Goal: Task Accomplishment & Management: Manage account settings

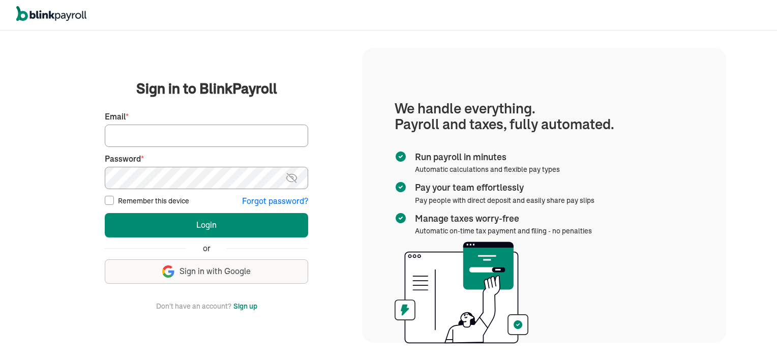
type input "[EMAIL_ADDRESS][DOMAIN_NAME]"
click at [108, 204] on input "Remember this device" at bounding box center [109, 200] width 9 height 9
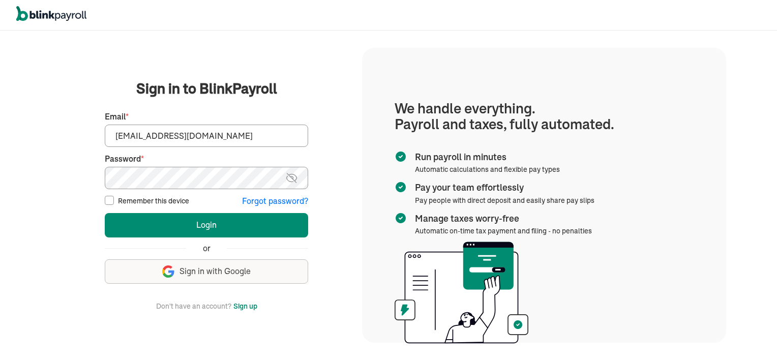
click at [108, 204] on input "Remember this device" at bounding box center [109, 200] width 9 height 9
checkbox input "true"
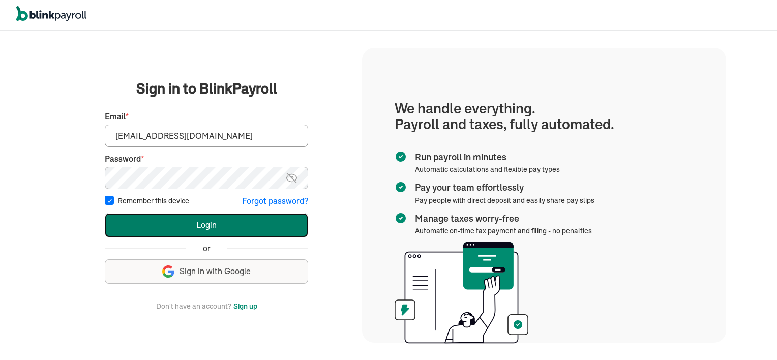
click at [226, 222] on button "Login" at bounding box center [206, 225] width 203 height 24
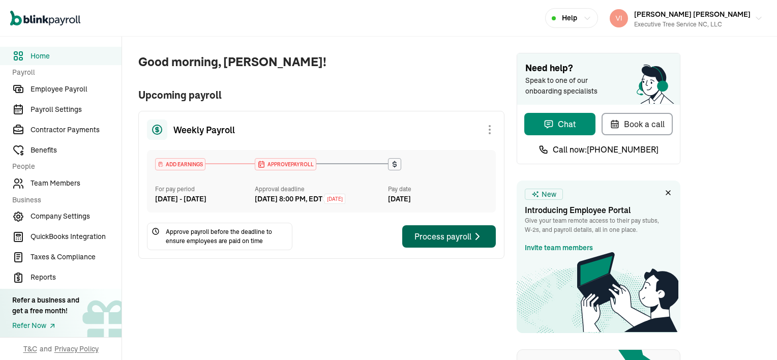
click at [459, 242] on div "Process payroll" at bounding box center [448, 236] width 69 height 12
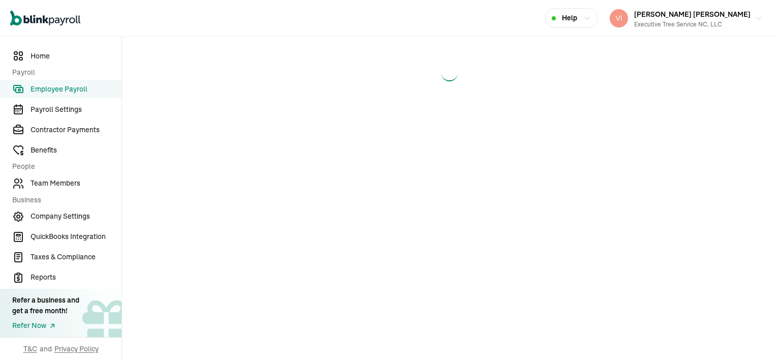
select select "direct_deposit"
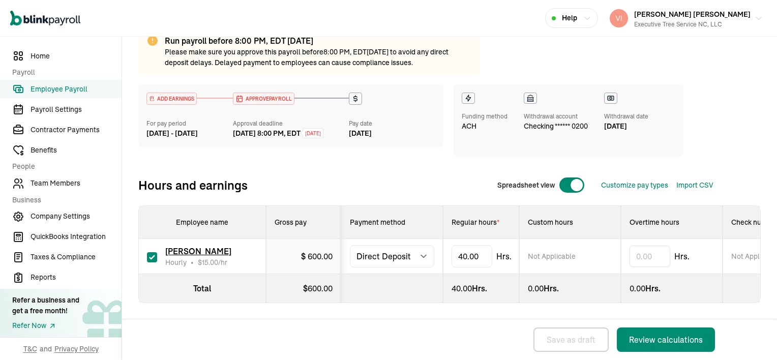
scroll to position [87, 0]
click at [483, 249] on input "40" at bounding box center [471, 256] width 41 height 21
type input "11"
click at [689, 338] on div "Review calculations" at bounding box center [666, 339] width 74 height 12
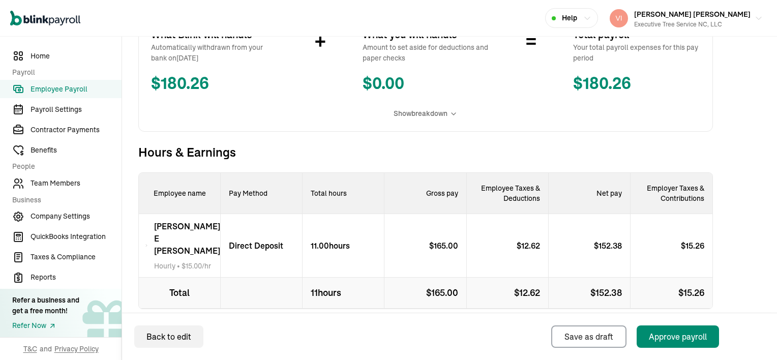
scroll to position [296, 0]
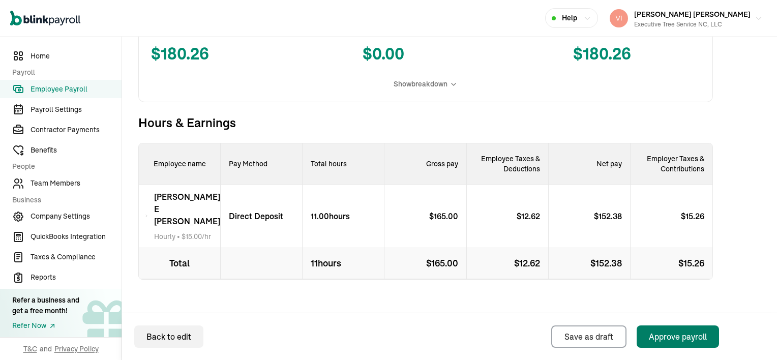
click at [689, 343] on button "Approve payroll" at bounding box center [677, 336] width 82 height 22
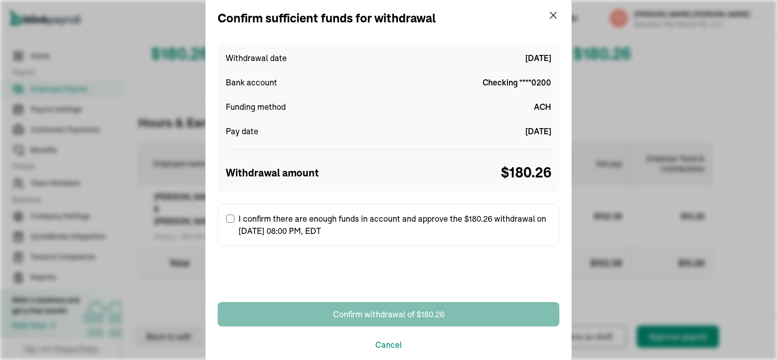
click at [228, 219] on input "I confirm there are enough funds in account and approve the $180.26 withdrawal …" at bounding box center [230, 219] width 8 height 8
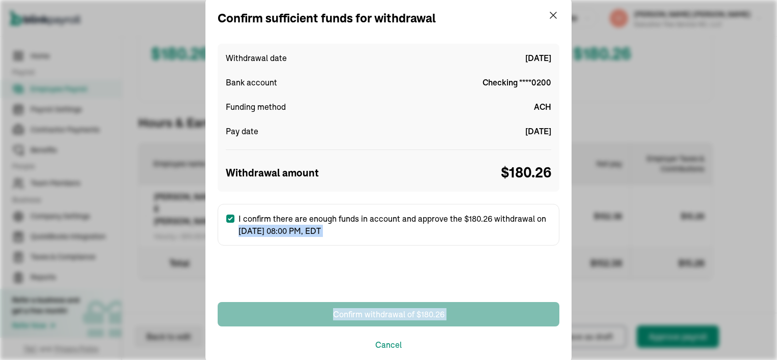
click at [228, 219] on label "I confirm there are enough funds in account and approve the $180.26 withdrawal …" at bounding box center [389, 225] width 342 height 42
click at [228, 219] on input "I confirm there are enough funds in account and approve the $180.26 withdrawal …" at bounding box center [230, 219] width 8 height 8
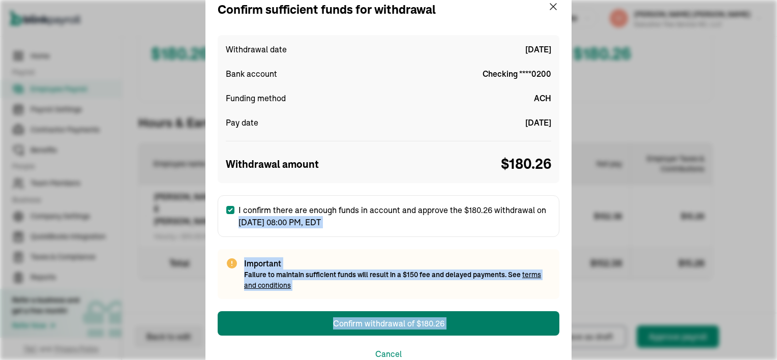
click at [228, 219] on label "I confirm there are enough funds in account and approve the $180.26 withdrawal …" at bounding box center [389, 216] width 342 height 42
click at [228, 214] on input "I confirm there are enough funds in account and approve the $180.26 withdrawal …" at bounding box center [230, 210] width 8 height 8
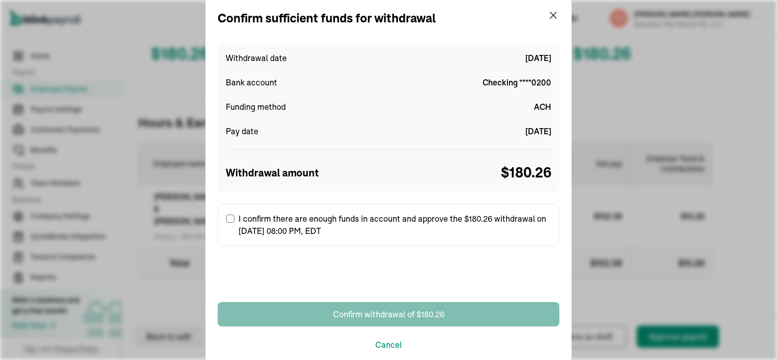
click at [228, 219] on input "I confirm there are enough funds in account and approve the $180.26 withdrawal …" at bounding box center [230, 219] width 8 height 8
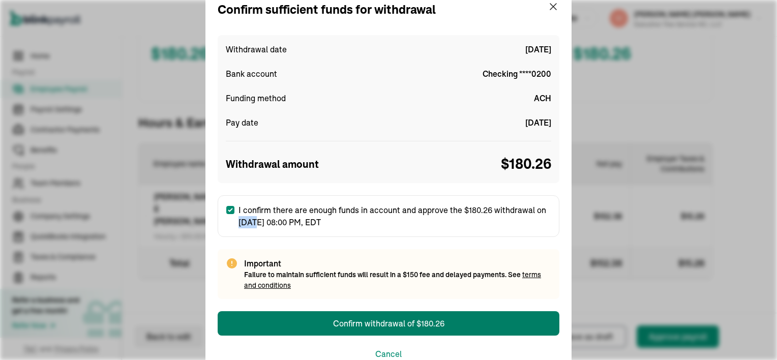
click at [228, 219] on label "I confirm there are enough funds in account and approve the $180.26 withdrawal …" at bounding box center [389, 216] width 342 height 42
click at [228, 214] on input "I confirm there are enough funds in account and approve the $180.26 withdrawal …" at bounding box center [230, 210] width 8 height 8
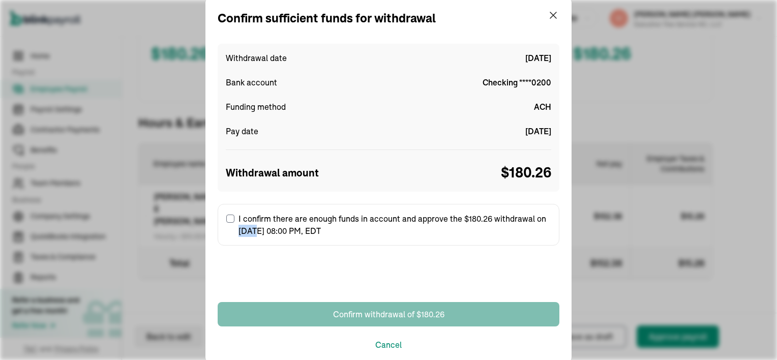
click at [228, 219] on input "I confirm there are enough funds in account and approve the $180.26 withdrawal …" at bounding box center [230, 219] width 8 height 8
checkbox input "true"
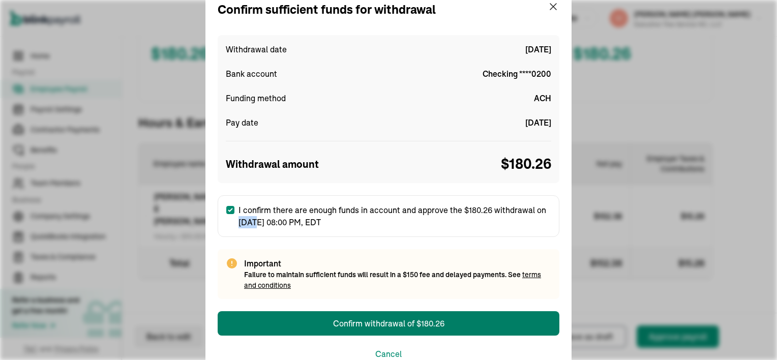
click at [407, 240] on div "I confirm there are enough funds in account and approve the $180.26 withdrawal …" at bounding box center [389, 247] width 342 height 104
drag, startPoint x: 407, startPoint y: 240, endPoint x: 442, endPoint y: 20, distance: 223.5
click at [442, 15] on div "Confirm sufficient funds for withdrawal" at bounding box center [389, 10] width 342 height 18
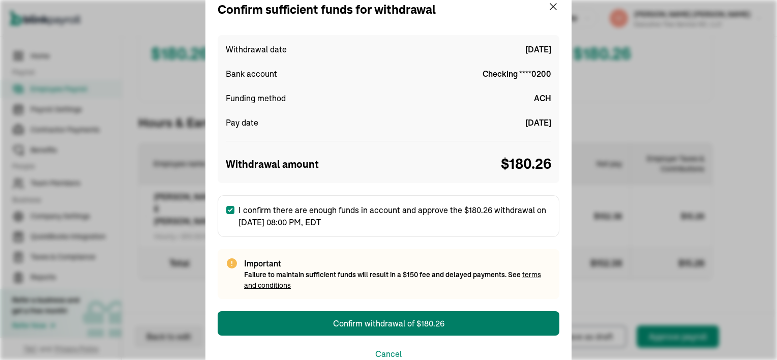
click at [442, 20] on div "Confirm sufficient funds for withdrawal Withdrawal date Sep 10, 2025 Bank accou…" at bounding box center [388, 180] width 366 height 384
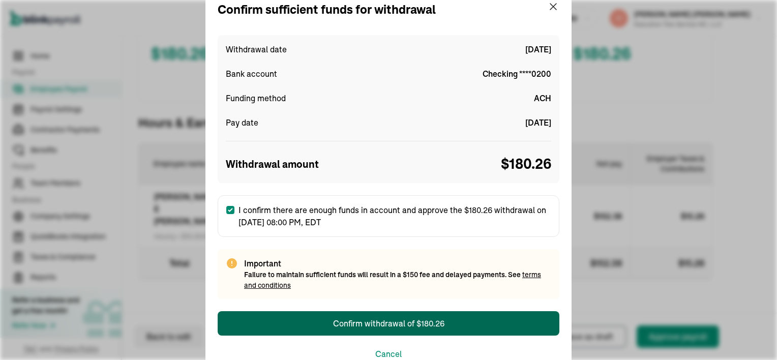
click at [366, 323] on div "Confirm withdrawal of $180.26" at bounding box center [388, 323] width 111 height 12
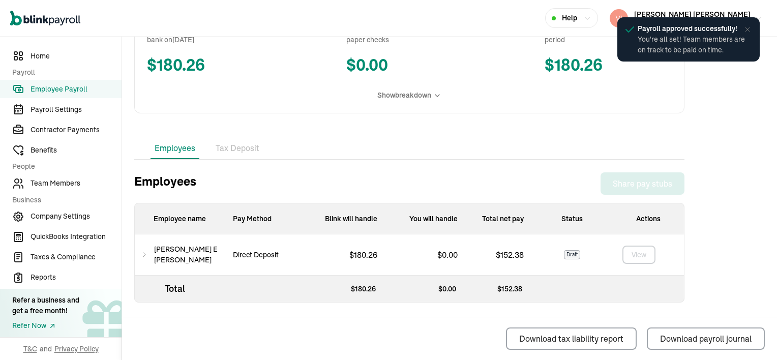
scroll to position [234, 0]
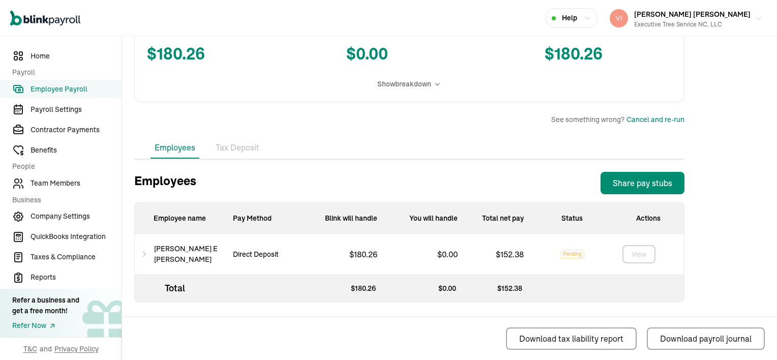
click at [147, 254] on icon at bounding box center [144, 254] width 7 height 12
click at [143, 263] on div "Benjamin E Davis" at bounding box center [180, 254] width 90 height 41
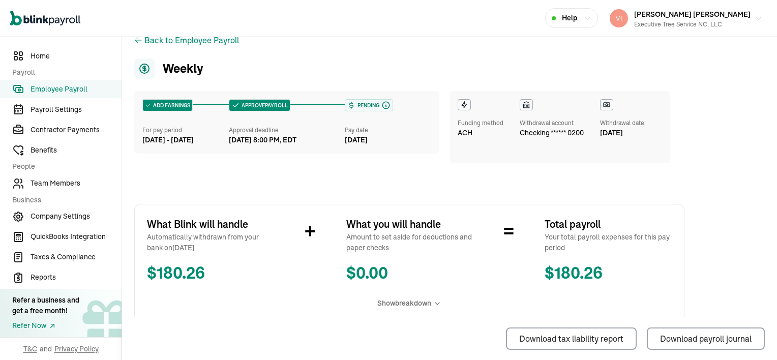
scroll to position [0, 0]
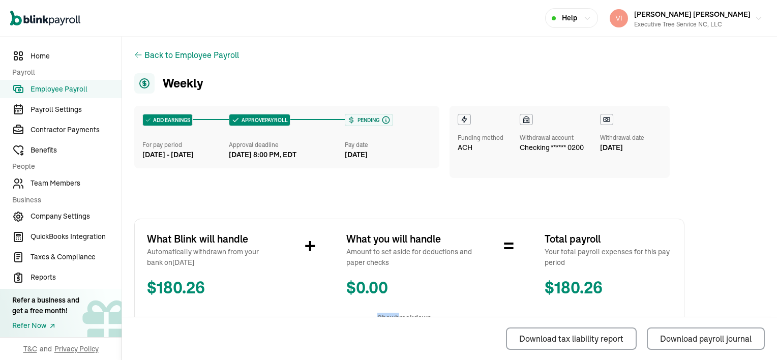
click at [126, 303] on div "Back to Employee Payroll Weekly ADD EARNINGS For pay period Sep 4 - Sep 10, 202…" at bounding box center [409, 361] width 574 height 649
click at [207, 55] on div "Back to Employee Payroll" at bounding box center [191, 55] width 95 height 12
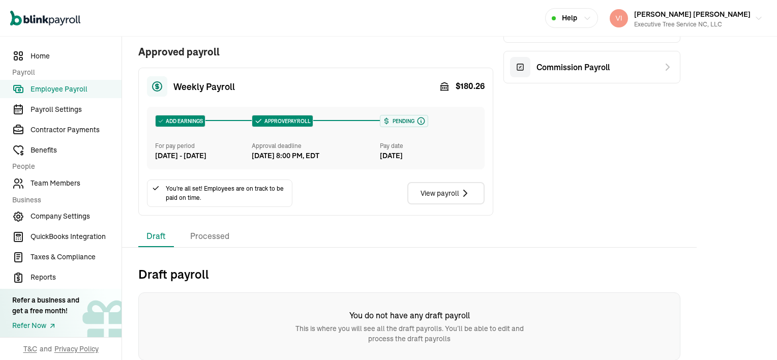
scroll to position [125, 0]
click at [441, 192] on div "View payroll" at bounding box center [445, 193] width 51 height 12
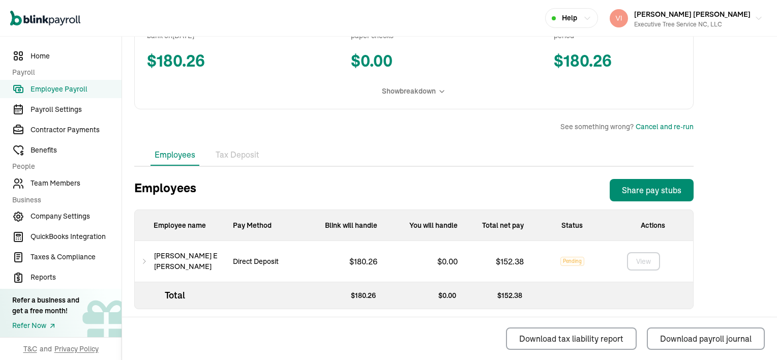
scroll to position [234, 0]
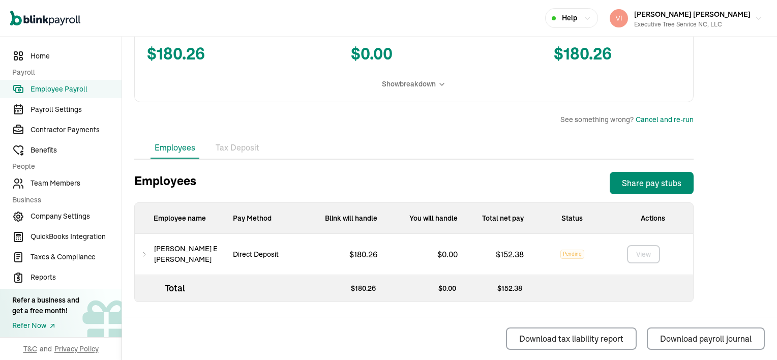
click at [146, 254] on icon at bounding box center [144, 254] width 7 height 12
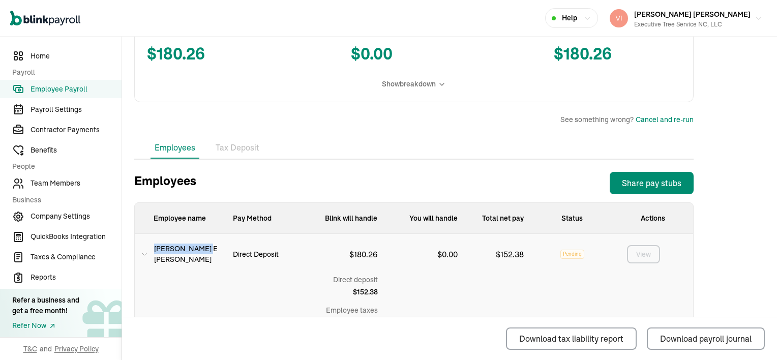
click at [146, 254] on icon at bounding box center [144, 254] width 7 height 12
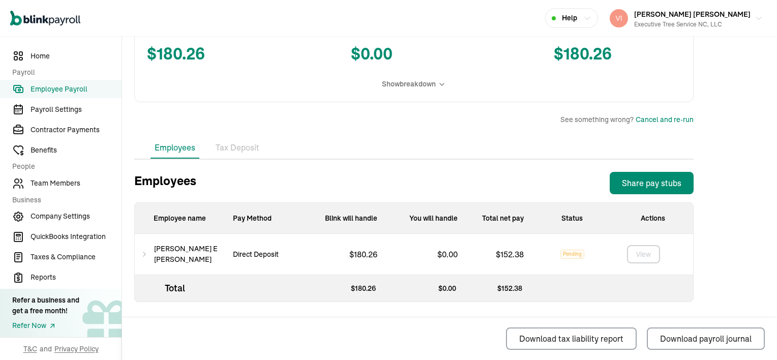
click at [146, 254] on icon at bounding box center [144, 254] width 7 height 12
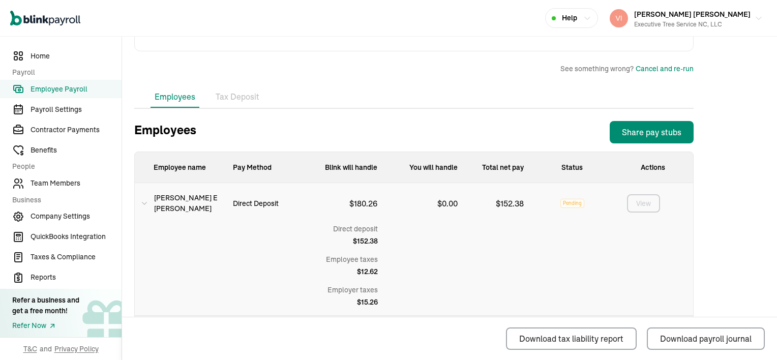
scroll to position [325, 0]
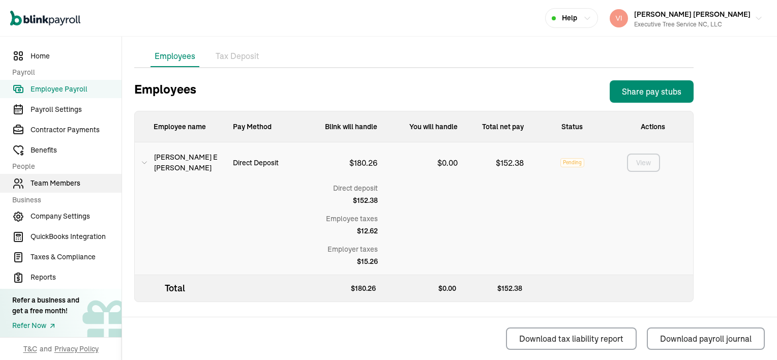
click at [46, 182] on span "Team Members" at bounding box center [76, 183] width 91 height 11
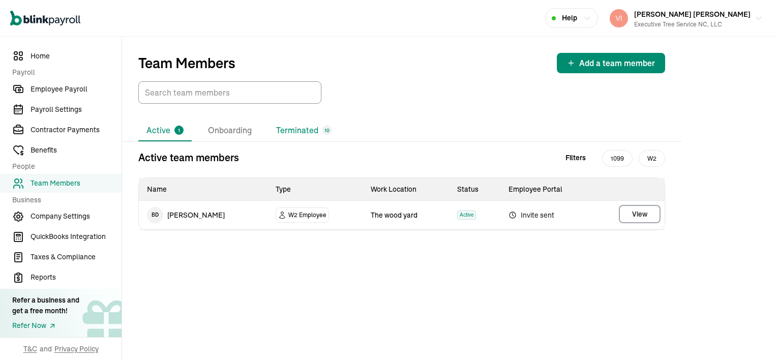
click at [297, 134] on li "Terminated 10" at bounding box center [304, 130] width 72 height 21
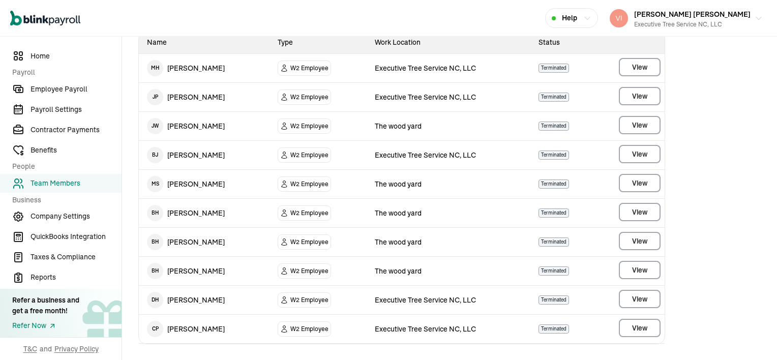
scroll to position [153, 0]
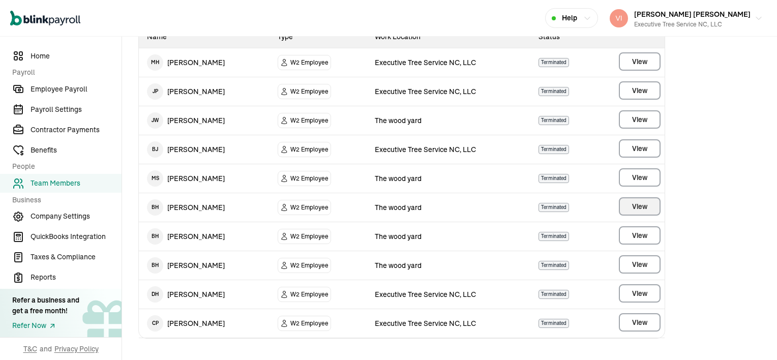
click at [637, 205] on span "View" at bounding box center [639, 206] width 15 height 10
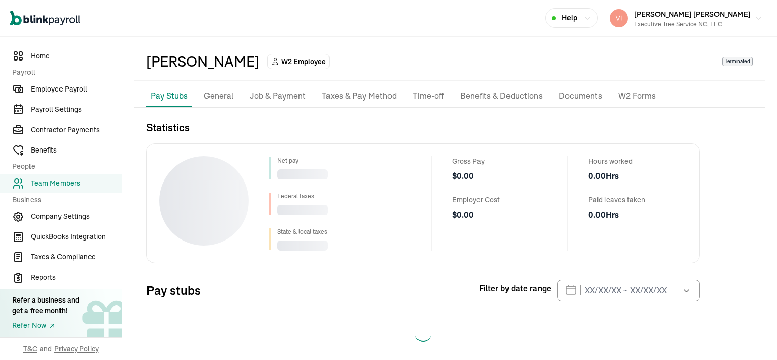
scroll to position [46, 0]
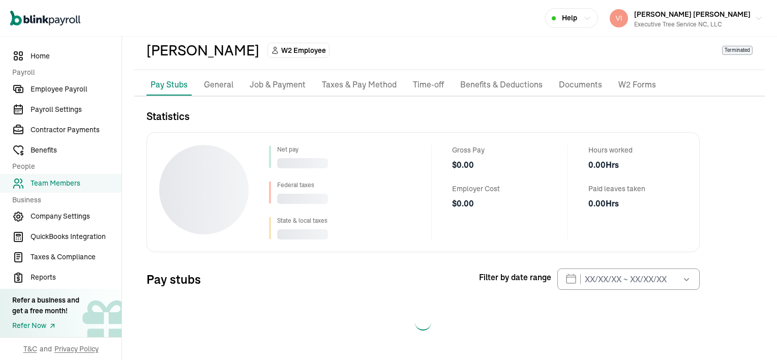
select select "2025"
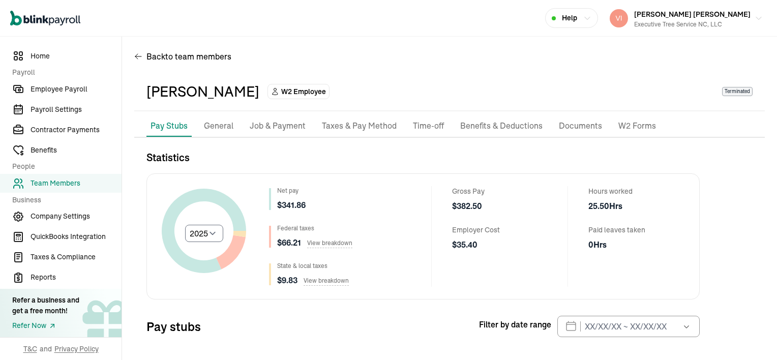
scroll to position [0, 0]
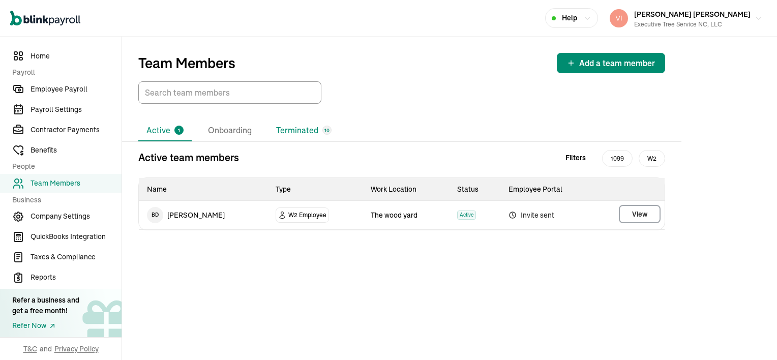
click at [307, 130] on li "Terminated 10" at bounding box center [304, 130] width 72 height 21
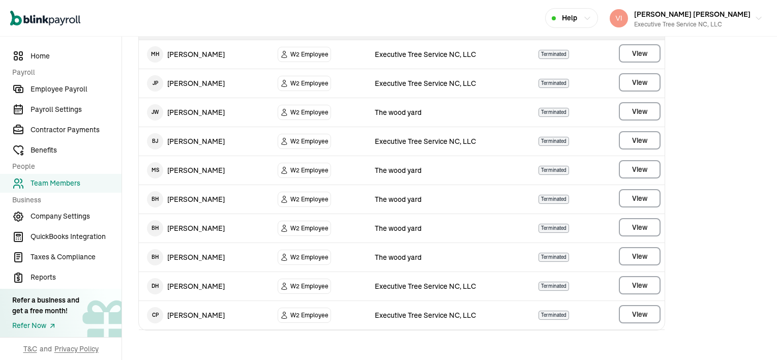
scroll to position [162, 0]
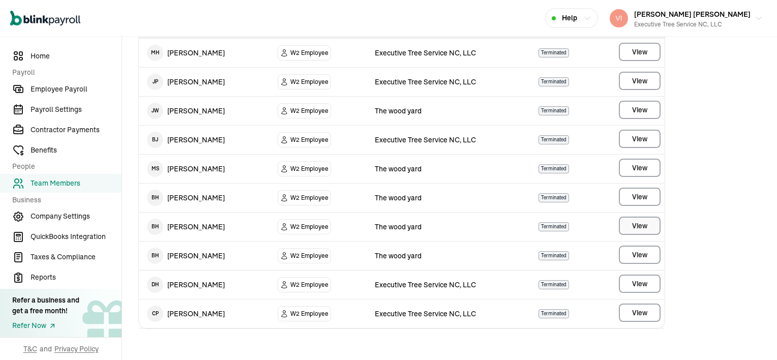
click at [642, 223] on main "Team Members Add a team member Active 1 Onboarding Terminated 10 Terminated tea…" at bounding box center [449, 117] width 655 height 487
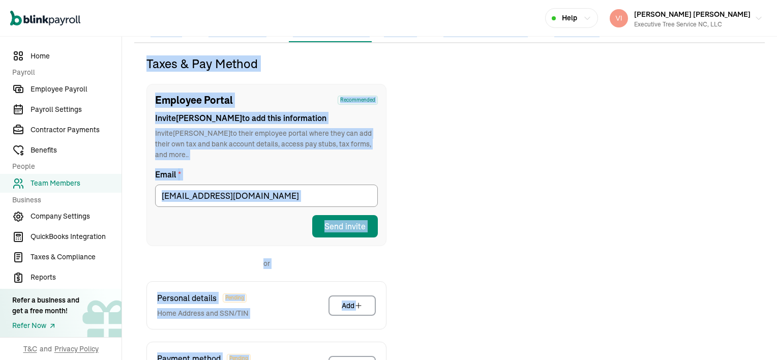
scroll to position [120, 0]
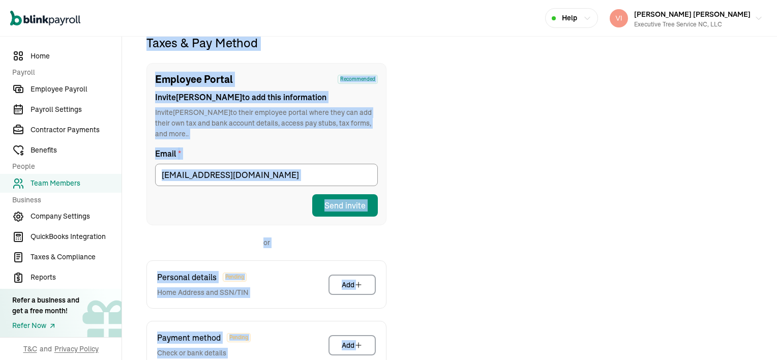
click at [642, 223] on div "Taxes & Pay Method Employee Portal Recommended Invite Brandon to add this infor…" at bounding box center [449, 255] width 630 height 440
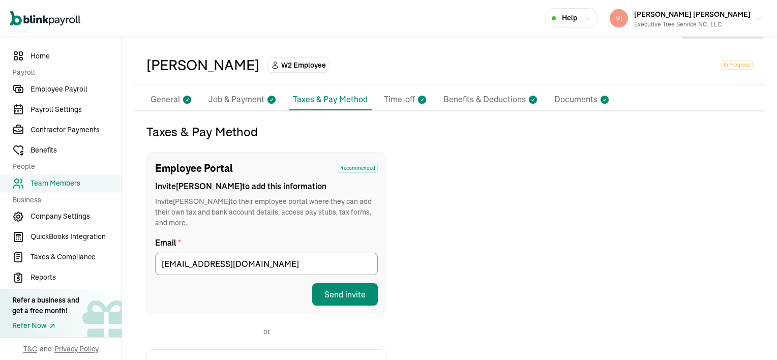
scroll to position [0, 0]
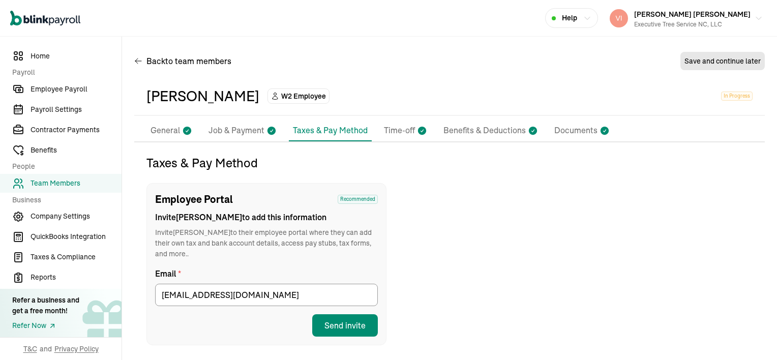
click at [582, 129] on p "Documents" at bounding box center [575, 130] width 43 height 13
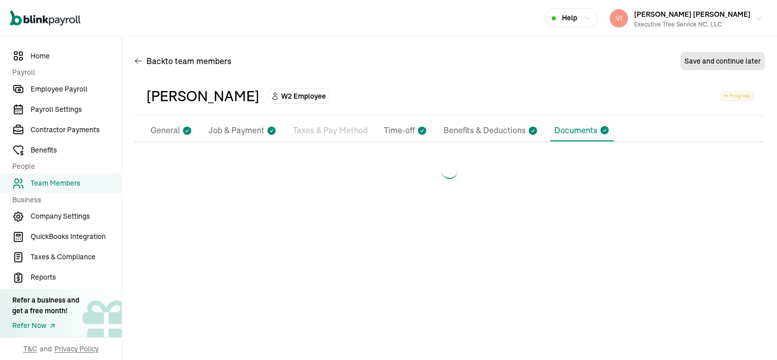
drag, startPoint x: 582, startPoint y: 129, endPoint x: 530, endPoint y: 167, distance: 64.4
click at [530, 167] on div at bounding box center [449, 171] width 630 height 33
click at [476, 133] on p "Benefits & Deductions" at bounding box center [484, 130] width 82 height 13
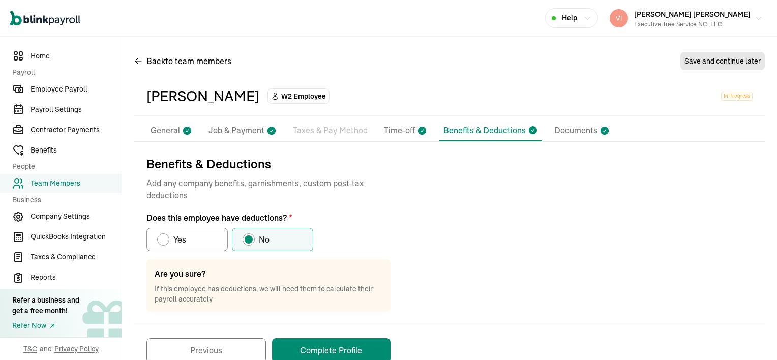
click at [338, 132] on p "Taxes & Pay Method" at bounding box center [330, 130] width 75 height 13
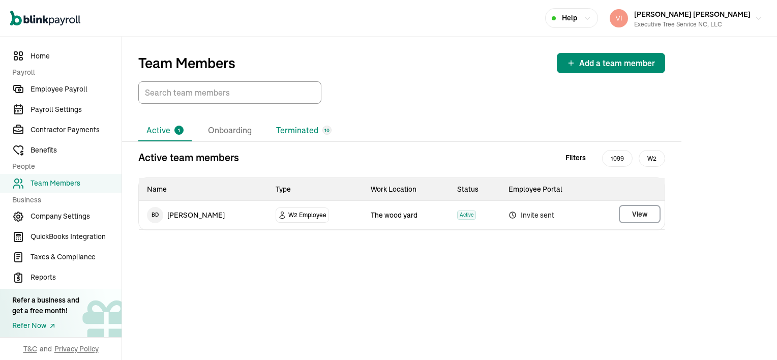
click at [301, 127] on li "Terminated 10" at bounding box center [304, 130] width 72 height 21
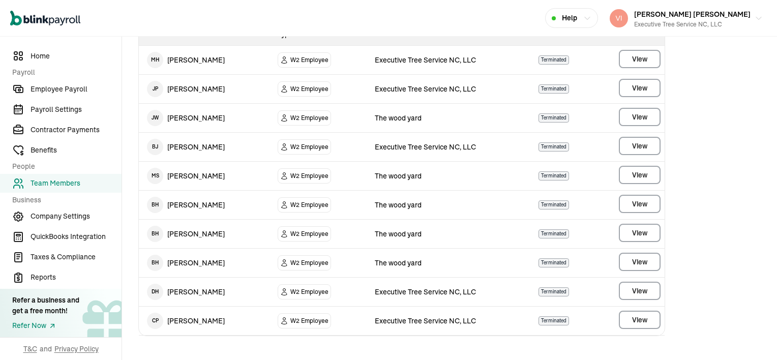
scroll to position [162, 0]
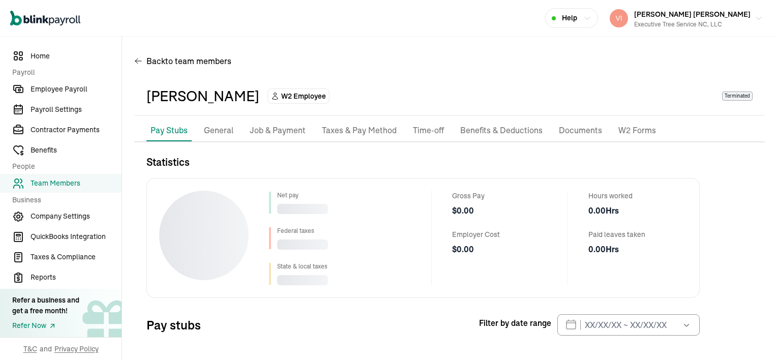
scroll to position [46, 0]
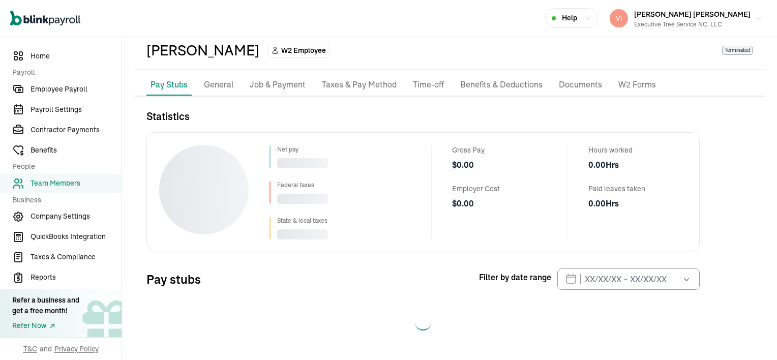
select select "2025"
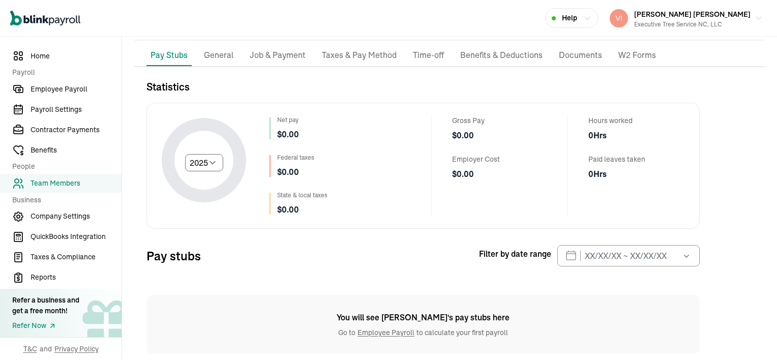
scroll to position [90, 0]
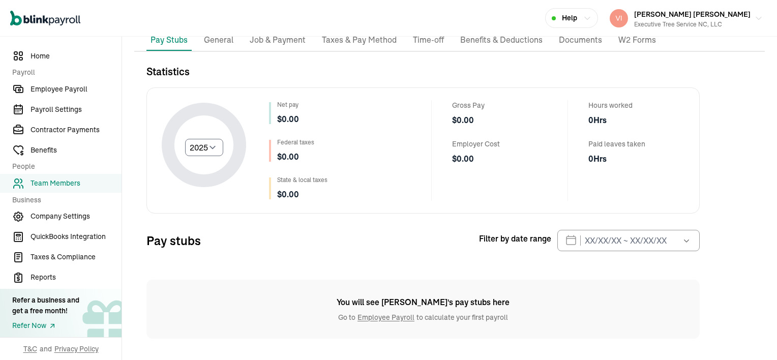
click at [223, 41] on p "General" at bounding box center [218, 40] width 29 height 13
click at [223, 41] on div "Back to team members Brandon Harris W2 Employee Terminated Pay Stubs General Jo…" at bounding box center [449, 153] width 655 height 415
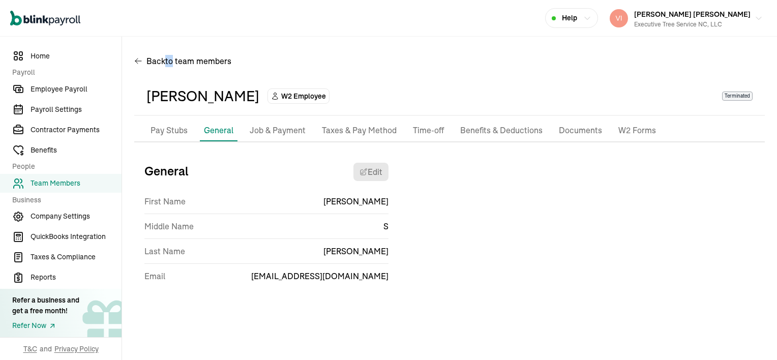
scroll to position [0, 0]
drag, startPoint x: 223, startPoint y: 41, endPoint x: 301, endPoint y: 130, distance: 117.8
click at [301, 130] on p "Job & Payment" at bounding box center [278, 130] width 56 height 13
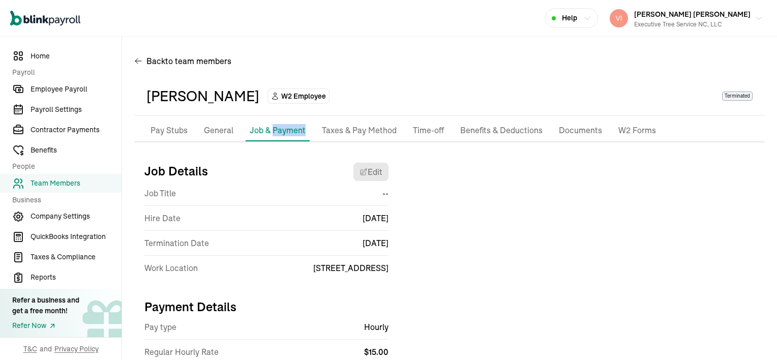
drag, startPoint x: 301, startPoint y: 130, endPoint x: 344, endPoint y: 134, distance: 42.9
click at [344, 134] on p "Taxes & Pay Method" at bounding box center [359, 130] width 75 height 13
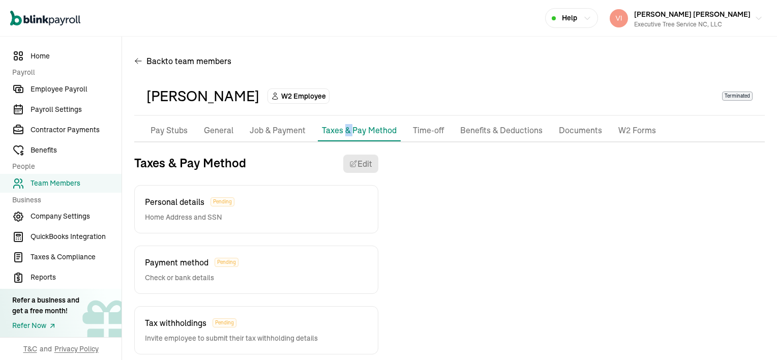
click at [344, 134] on div "Pay Stubs General Job & Payment Taxes & Pay Method Time-off Benefits & Deductio…" at bounding box center [449, 237] width 630 height 234
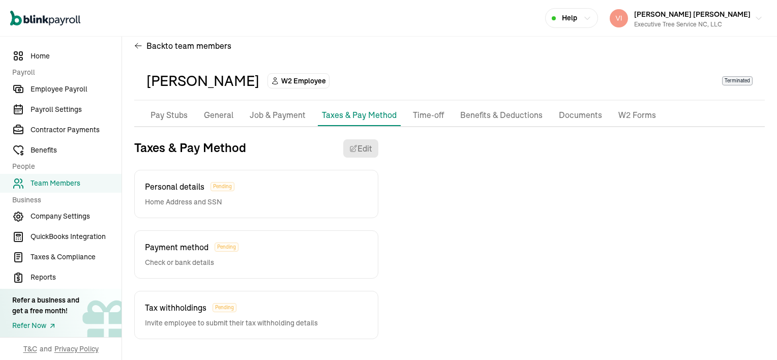
click at [488, 116] on p "Benefits & Deductions" at bounding box center [501, 115] width 82 height 13
click at [488, 116] on div "Brandon Harris W2 Employee Terminated Pay Stubs General Job & Payment Taxes & P…" at bounding box center [449, 205] width 630 height 287
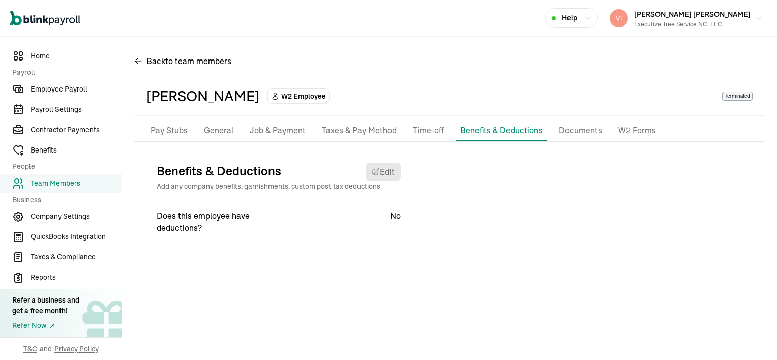
drag, startPoint x: 488, startPoint y: 116, endPoint x: 569, endPoint y: 133, distance: 82.6
click at [569, 133] on p "Documents" at bounding box center [580, 130] width 43 height 13
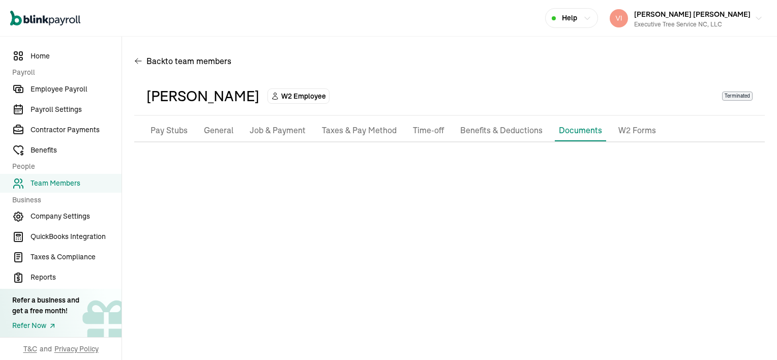
click at [630, 132] on p "W2 Forms" at bounding box center [637, 130] width 38 height 13
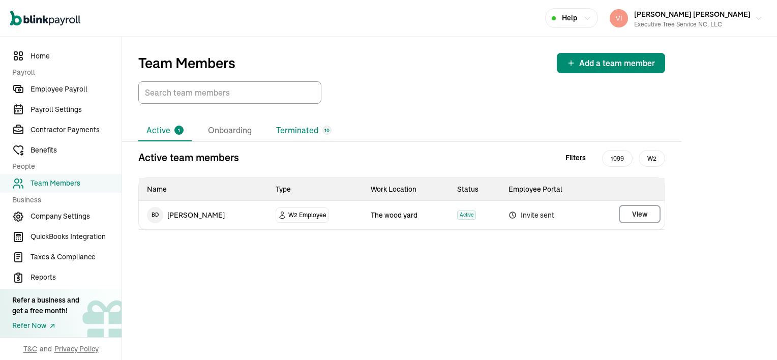
click at [309, 128] on li "Terminated 10" at bounding box center [304, 130] width 72 height 21
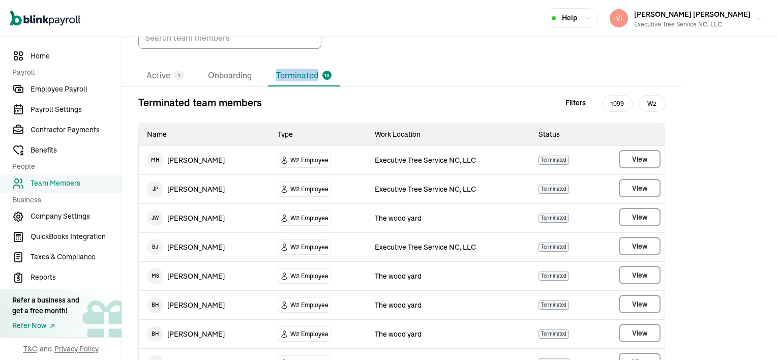
scroll to position [162, 0]
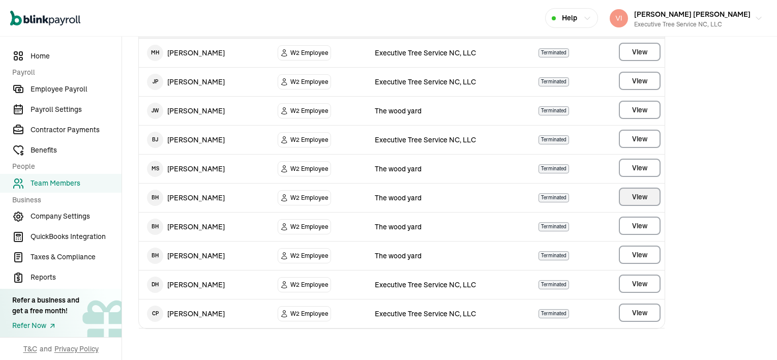
click at [644, 200] on main "Team Members Add a team member Active 1 Onboarding Terminated 10 Terminated tea…" at bounding box center [449, 117] width 655 height 487
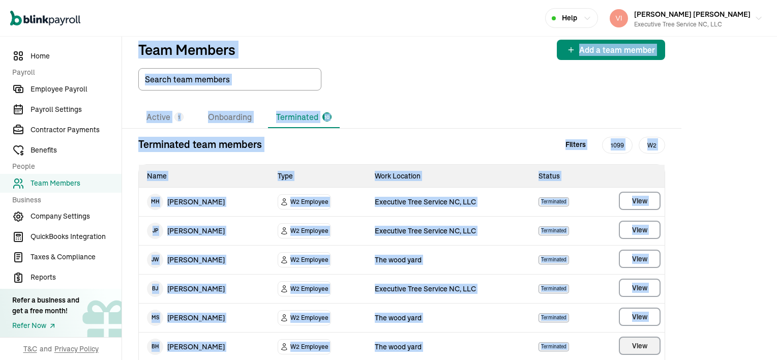
select select "2025"
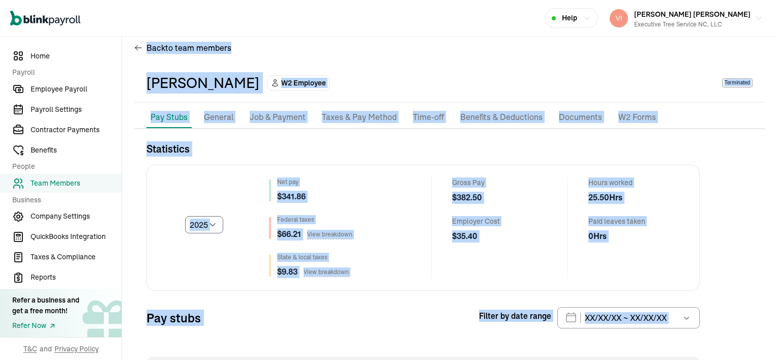
scroll to position [92, 0]
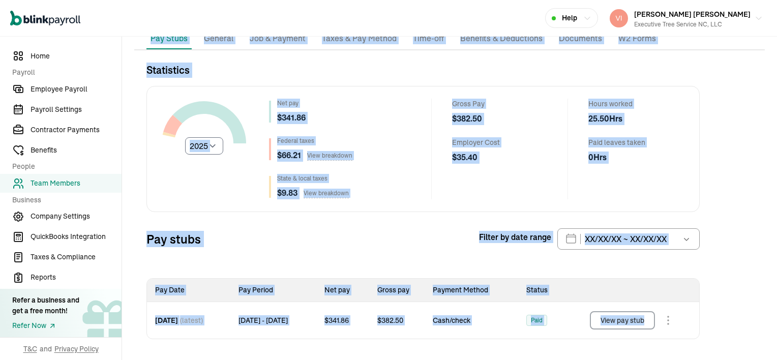
click at [445, 205] on div "Select year 2025 2024 2023 2022 2021 Net pay $ 341.86 Federal taxes $ 66.21 Vie…" at bounding box center [422, 149] width 553 height 126
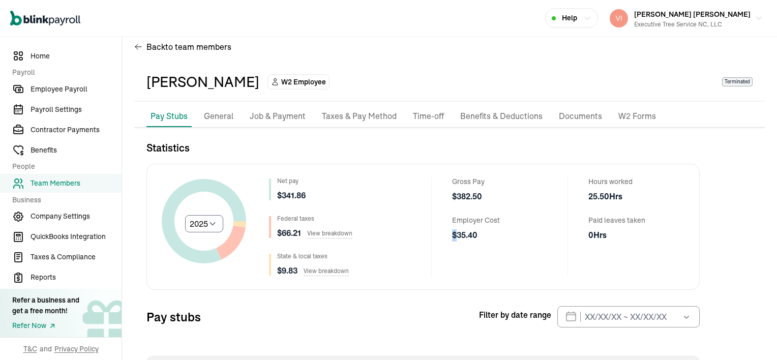
scroll to position [0, 0]
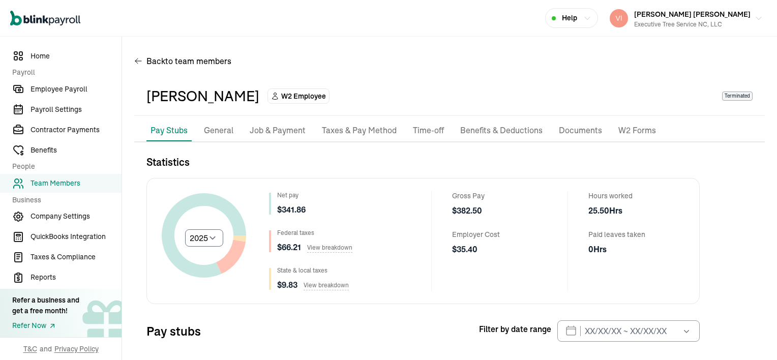
click at [214, 129] on p "General" at bounding box center [218, 130] width 29 height 13
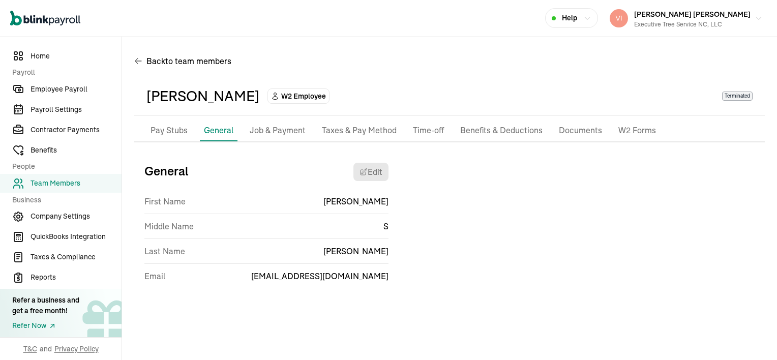
click at [289, 133] on p "Job & Payment" at bounding box center [278, 130] width 56 height 13
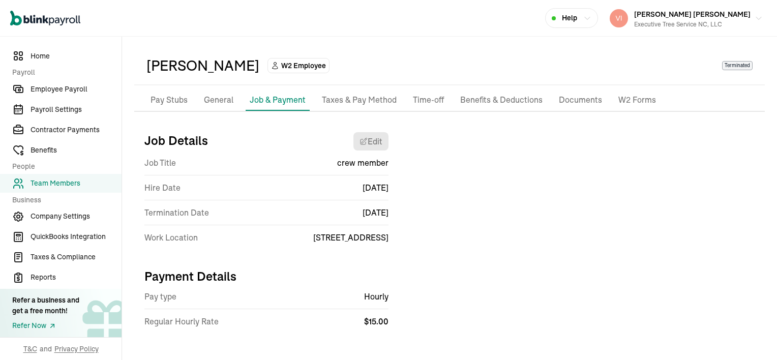
scroll to position [36, 0]
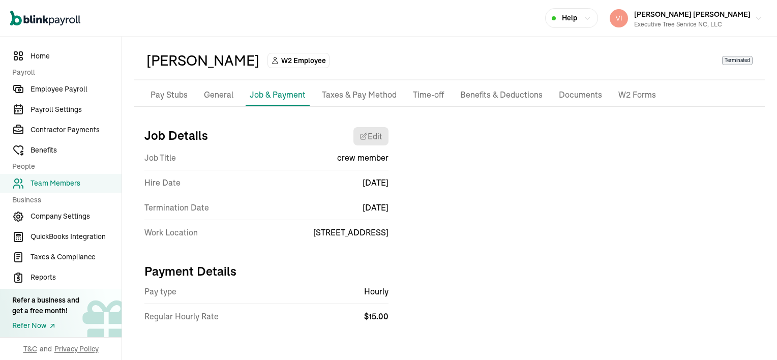
click at [337, 98] on p "Taxes & Pay Method" at bounding box center [359, 94] width 75 height 13
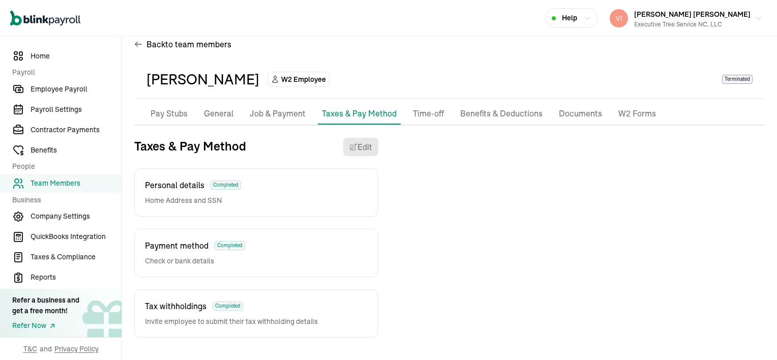
scroll to position [15, 0]
click at [503, 118] on p "Benefits & Deductions" at bounding box center [501, 115] width 82 height 13
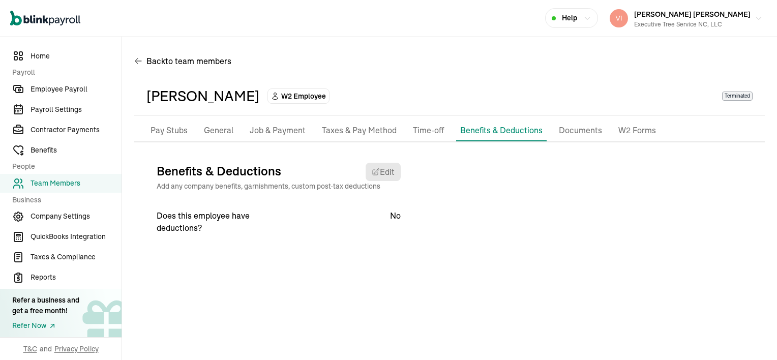
click at [576, 132] on p "Documents" at bounding box center [580, 130] width 43 height 13
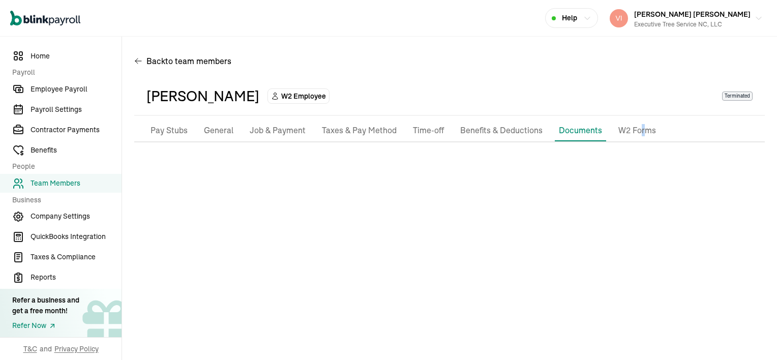
drag, startPoint x: 576, startPoint y: 132, endPoint x: 636, endPoint y: 132, distance: 60.0
click at [636, 132] on p "W2 Forms" at bounding box center [637, 130] width 38 height 13
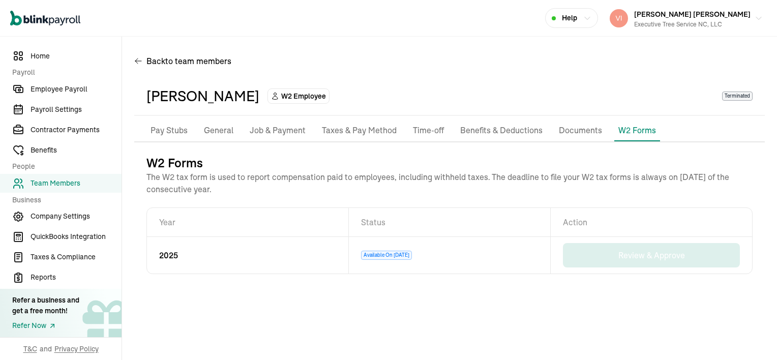
click at [489, 297] on main "Back to team members Brandon Harris W2 Employee Terminated Pay Stubs General Jo…" at bounding box center [449, 198] width 655 height 323
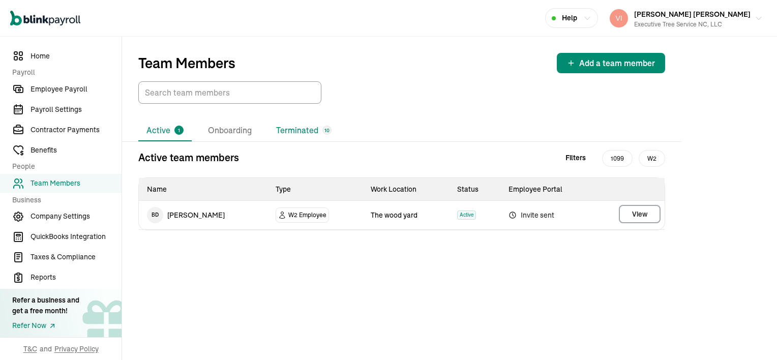
click at [299, 128] on li "Terminated 10" at bounding box center [304, 130] width 72 height 21
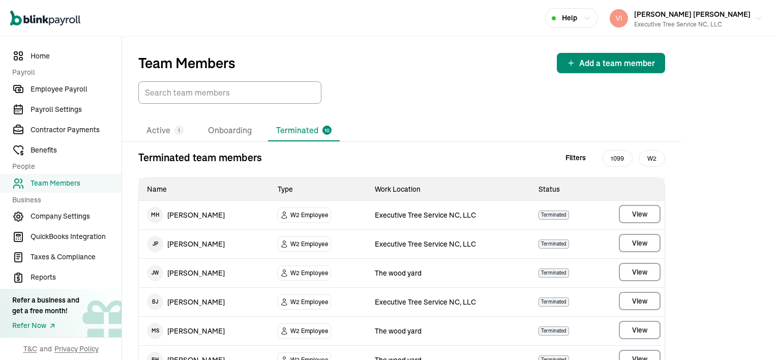
click at [299, 128] on li "Terminated 10" at bounding box center [304, 130] width 72 height 21
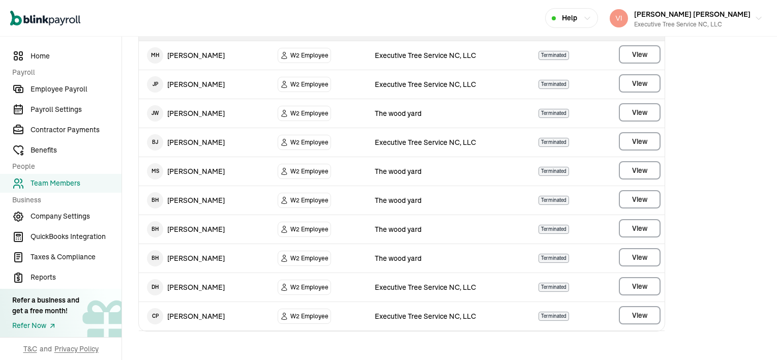
scroll to position [162, 0]
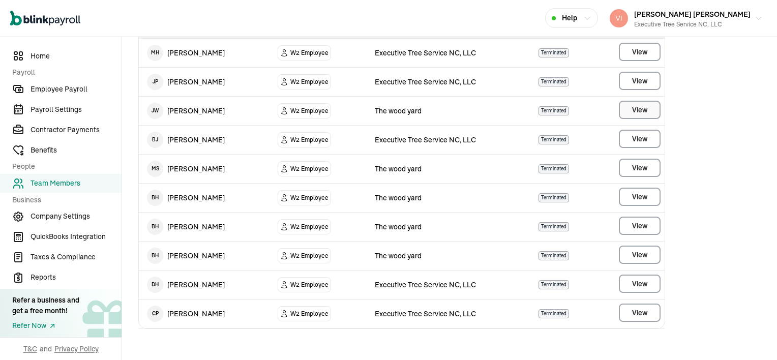
click at [639, 114] on main "Team Members Add a team member Active 1 Onboarding Terminated 10 Terminated tea…" at bounding box center [449, 117] width 655 height 487
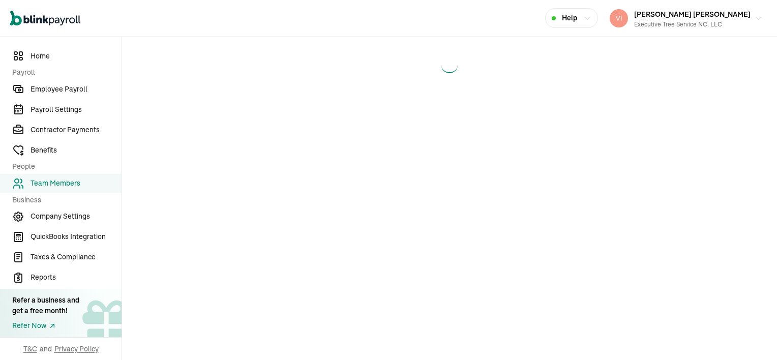
click at [639, 114] on main at bounding box center [449, 198] width 655 height 323
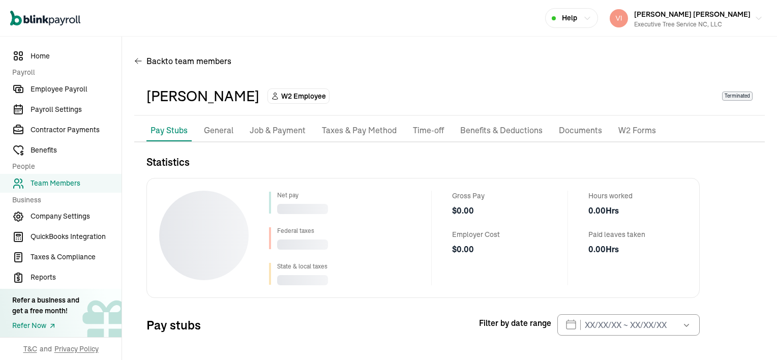
scroll to position [46, 0]
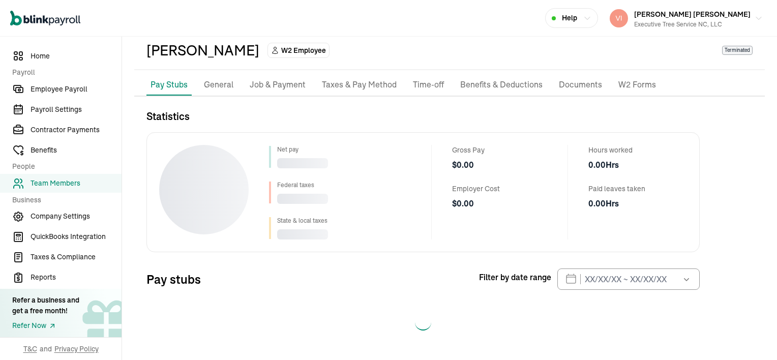
select select "2025"
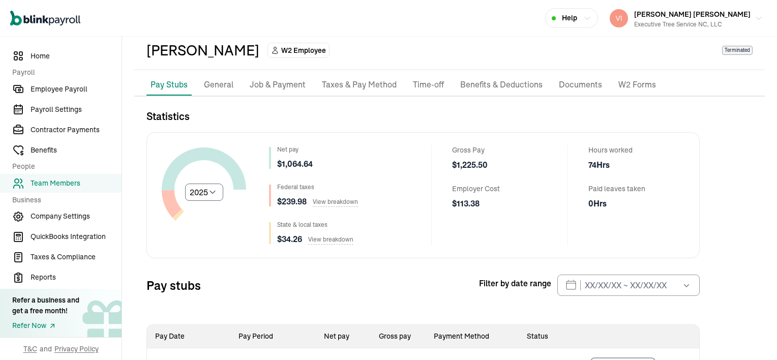
click at [447, 231] on div "Gross Pay $ 1,225.50 Employer Cost $ 113.38" at bounding box center [491, 195] width 120 height 101
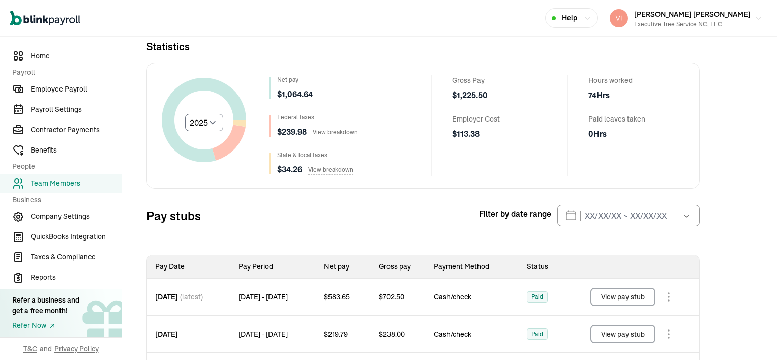
scroll to position [166, 0]
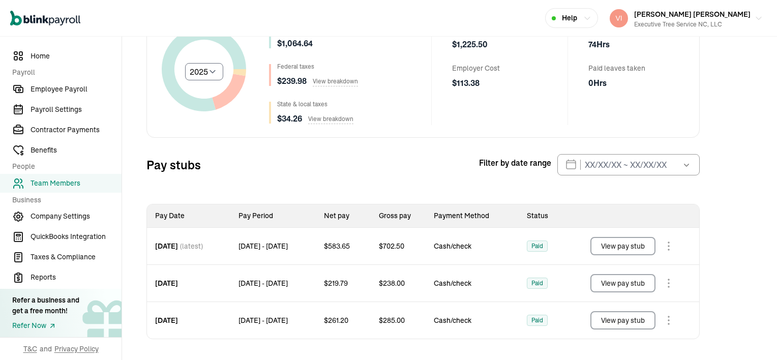
click at [625, 245] on button "View pay stub" at bounding box center [622, 246] width 65 height 18
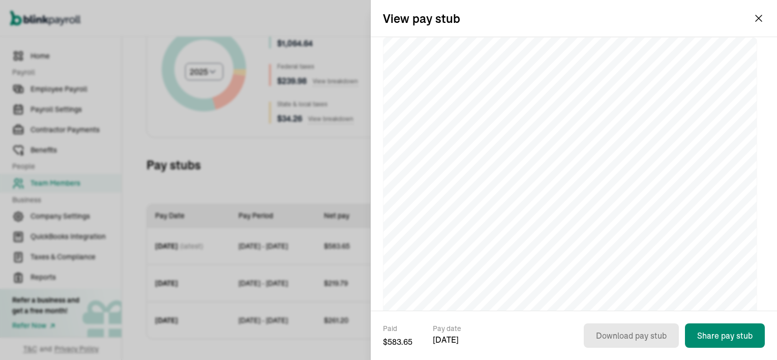
scroll to position [0, 0]
click at [757, 18] on button "Vincent Wilson Vincent Wilson Executive Tree Service NC, LLC" at bounding box center [685, 18] width 161 height 25
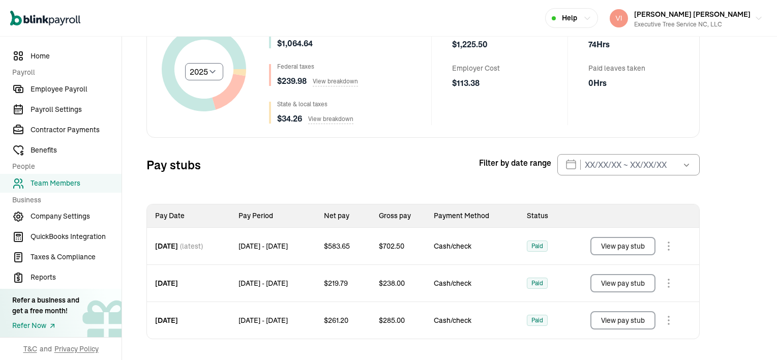
click at [649, 247] on button "View pay stub" at bounding box center [622, 246] width 65 height 18
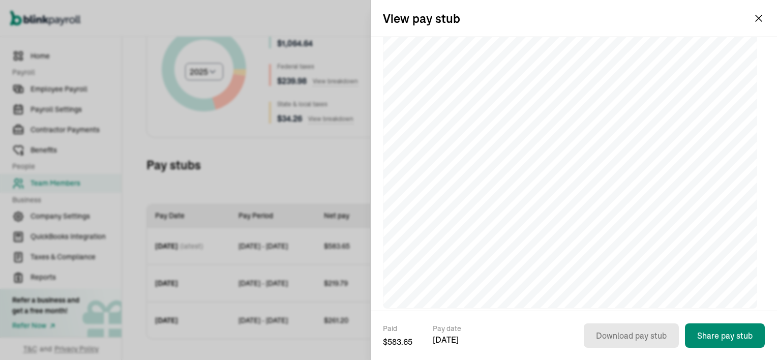
scroll to position [285, 0]
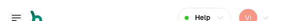
click at [284, 22] on div "Open main menu Help Vincent Wilson Vincent Wilson Executive Tree Service NC, LLC" at bounding box center [142, 18] width 284 height 37
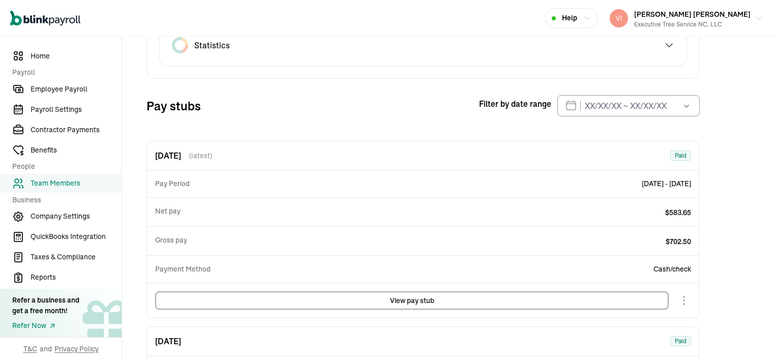
select select "2025"
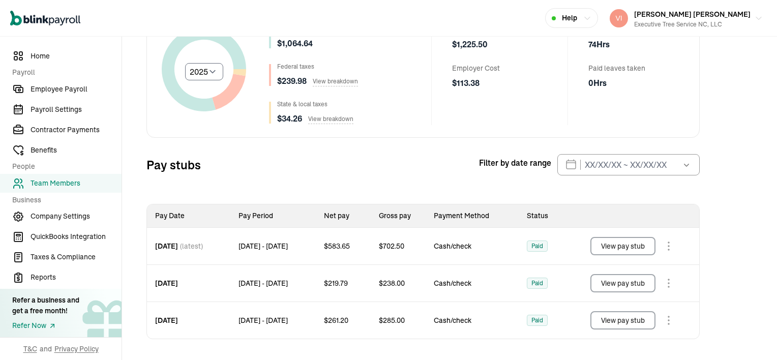
click at [628, 284] on button "View pay stub" at bounding box center [622, 283] width 65 height 18
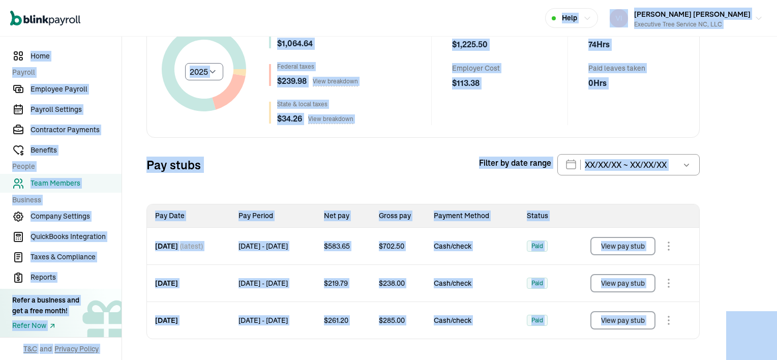
click at [619, 319] on button "View pay stub" at bounding box center [622, 320] width 65 height 18
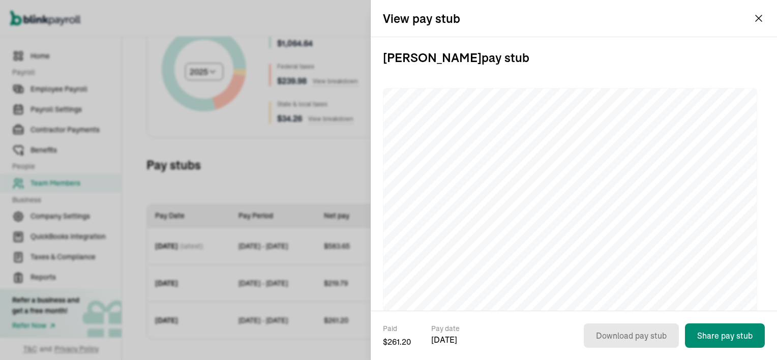
click at [758, 18] on div "Open main menu Help Vincent Wilson Vincent Wilson Executive Tree Service NC, LLC" at bounding box center [388, 18] width 777 height 37
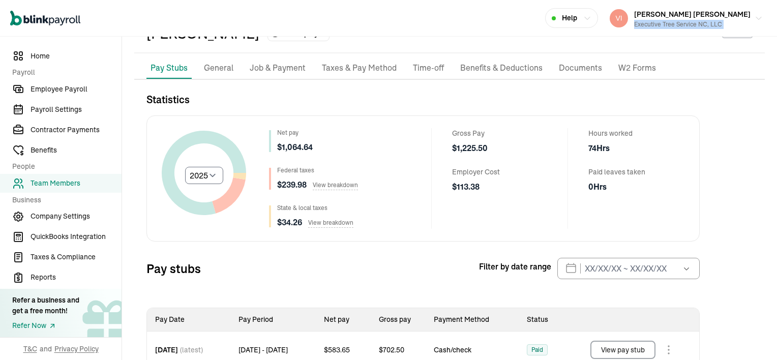
scroll to position [0, 0]
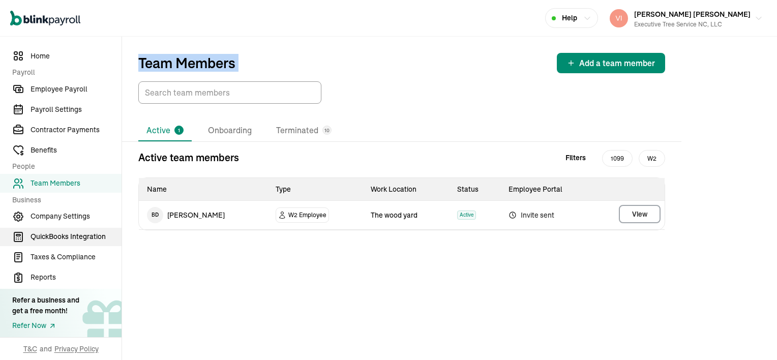
click at [57, 234] on span "QuickBooks Integration" at bounding box center [76, 236] width 91 height 11
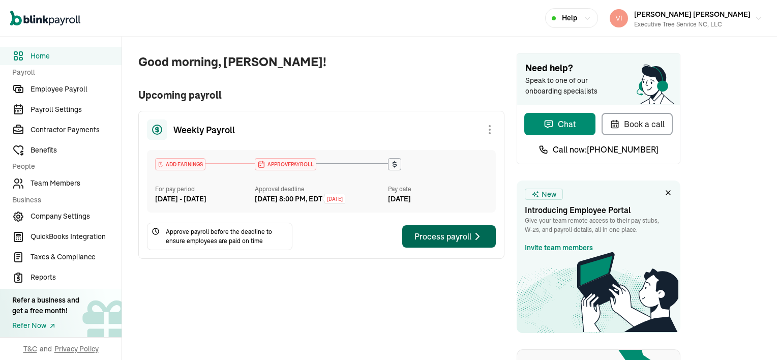
click at [459, 242] on div "Process payroll" at bounding box center [448, 236] width 69 height 12
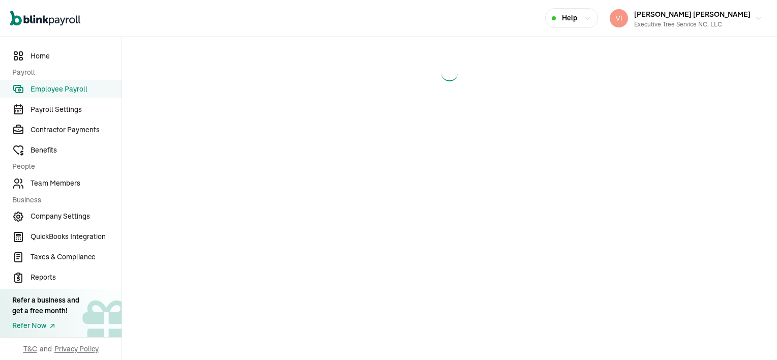
select select "direct_deposit"
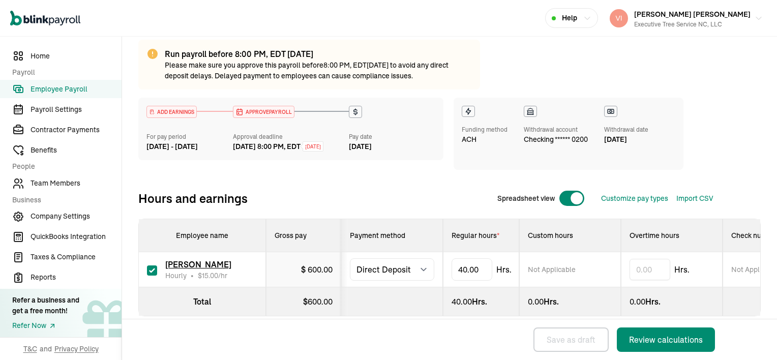
scroll to position [87, 0]
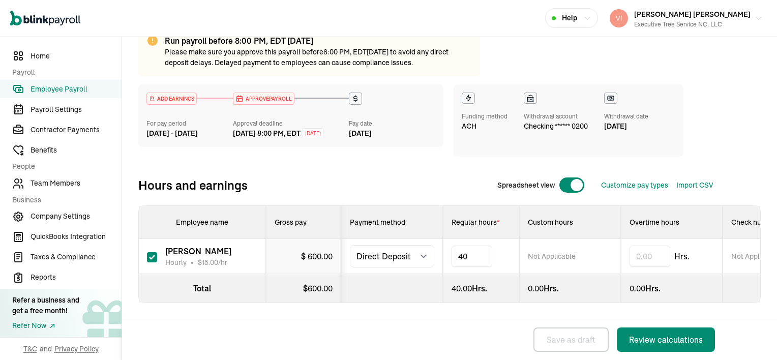
click at [483, 249] on input "40" at bounding box center [471, 256] width 41 height 21
type input "11"
click at [689, 338] on div "Review calculations" at bounding box center [666, 339] width 74 height 12
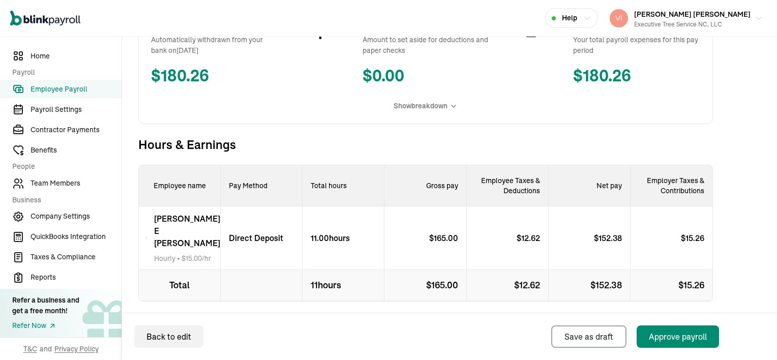
scroll to position [296, 0]
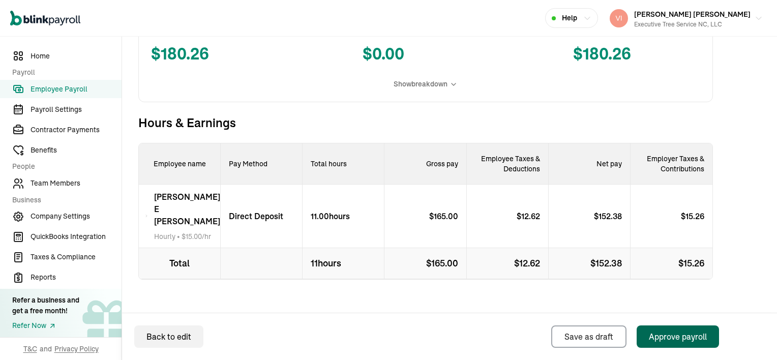
click at [689, 343] on button "Approve payroll" at bounding box center [677, 336] width 82 height 22
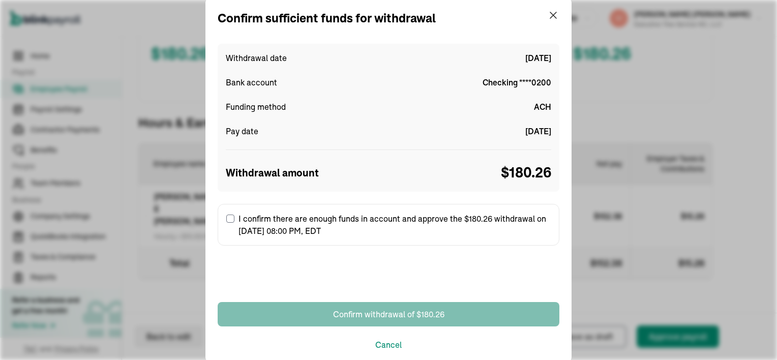
click at [228, 219] on input "I confirm there are enough funds in account and approve the $180.26 withdrawal …" at bounding box center [230, 219] width 8 height 8
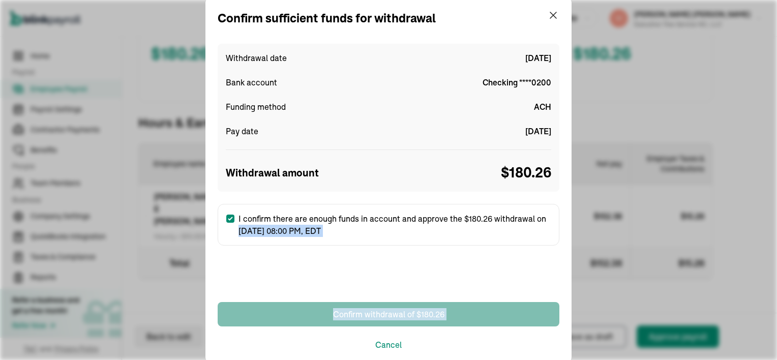
click at [228, 219] on label "I confirm there are enough funds in account and approve the $180.26 withdrawal …" at bounding box center [389, 225] width 342 height 42
click at [228, 219] on input "I confirm there are enough funds in account and approve the $180.26 withdrawal …" at bounding box center [230, 219] width 8 height 8
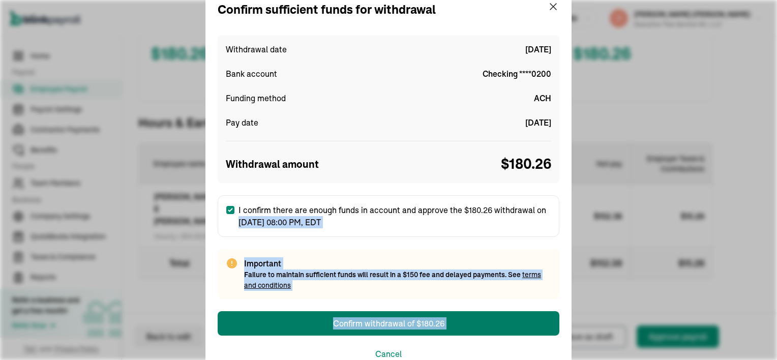
click at [228, 219] on label "I confirm there are enough funds in account and approve the $180.26 withdrawal …" at bounding box center [389, 216] width 342 height 42
click at [228, 214] on input "I confirm there are enough funds in account and approve the $180.26 withdrawal …" at bounding box center [230, 210] width 8 height 8
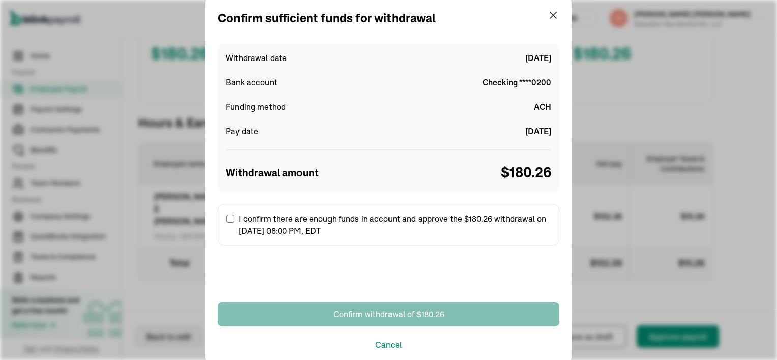
click at [228, 219] on input "I confirm there are enough funds in account and approve the $180.26 withdrawal …" at bounding box center [230, 219] width 8 height 8
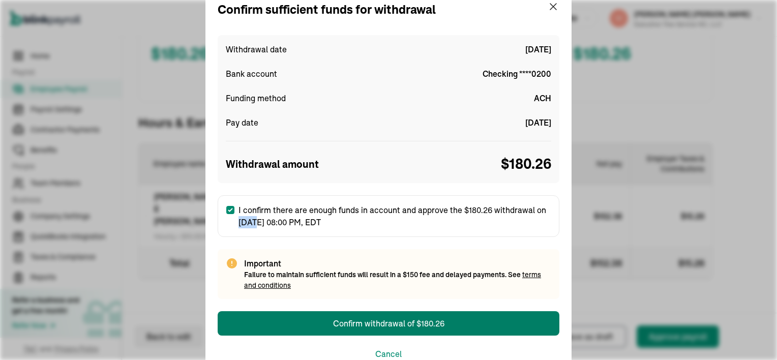
click at [228, 219] on label "I confirm there are enough funds in account and approve the $180.26 withdrawal …" at bounding box center [389, 216] width 342 height 42
click at [228, 214] on input "I confirm there are enough funds in account and approve the $180.26 withdrawal …" at bounding box center [230, 210] width 8 height 8
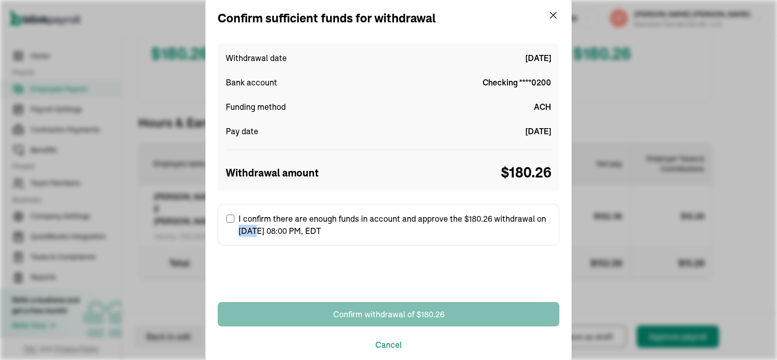
click at [228, 219] on input "I confirm there are enough funds in account and approve the $180.26 withdrawal …" at bounding box center [230, 219] width 8 height 8
checkbox input "true"
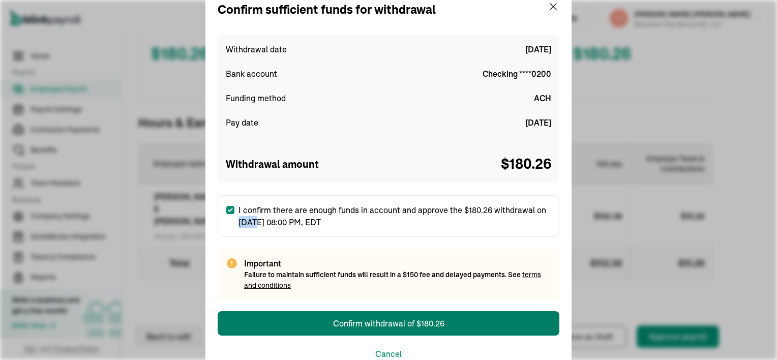
click at [407, 240] on div "I confirm there are enough funds in account and approve the $180.26 withdrawal …" at bounding box center [389, 247] width 342 height 104
drag, startPoint x: 407, startPoint y: 240, endPoint x: 442, endPoint y: 20, distance: 223.5
click at [442, 15] on div "Confirm sufficient funds for withdrawal" at bounding box center [389, 10] width 342 height 18
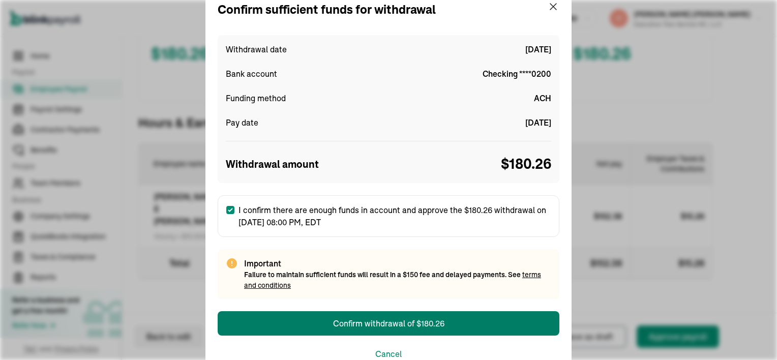
click at [442, 20] on div "Confirm sufficient funds for withdrawal Withdrawal date Sep 10, 2025 Bank accou…" at bounding box center [388, 180] width 366 height 384
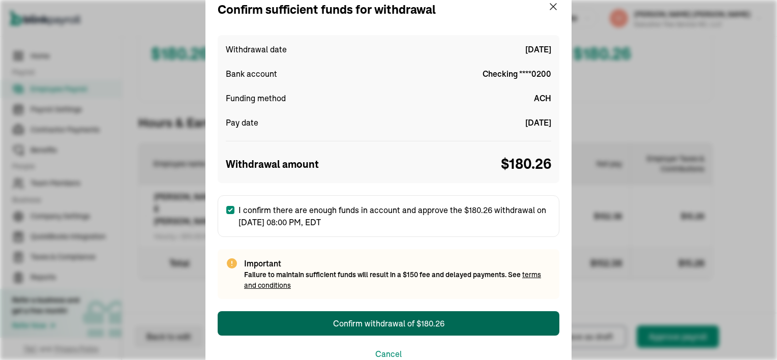
click at [366, 323] on div "Confirm withdrawal of $180.26" at bounding box center [388, 323] width 111 height 12
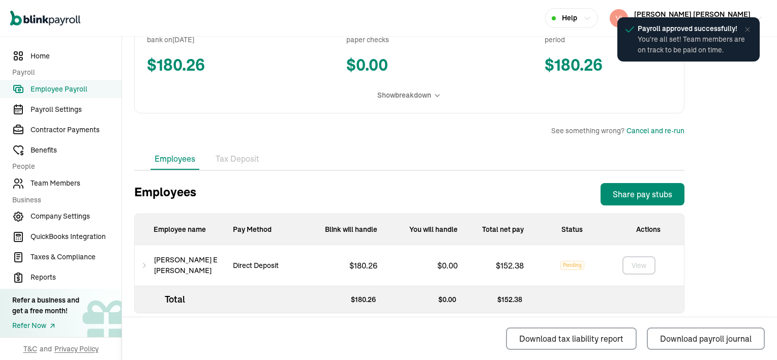
scroll to position [234, 0]
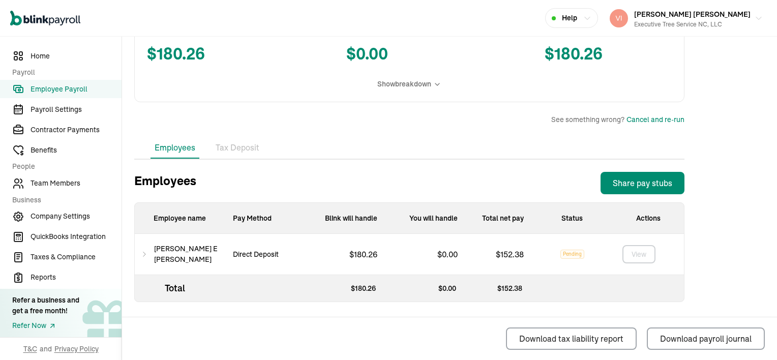
click at [147, 254] on icon at bounding box center [144, 254] width 7 height 12
click at [143, 263] on div "Benjamin E Davis" at bounding box center [180, 254] width 90 height 41
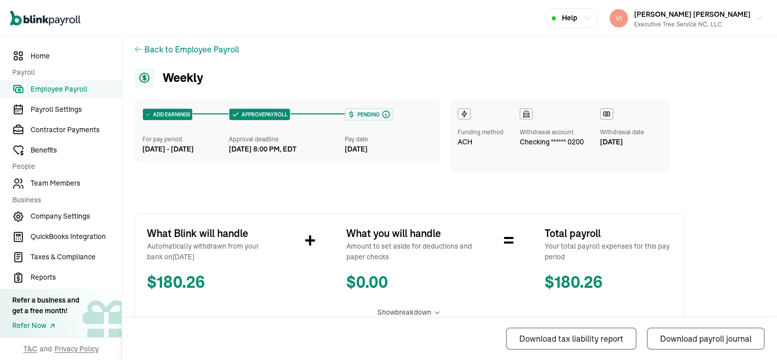
scroll to position [0, 0]
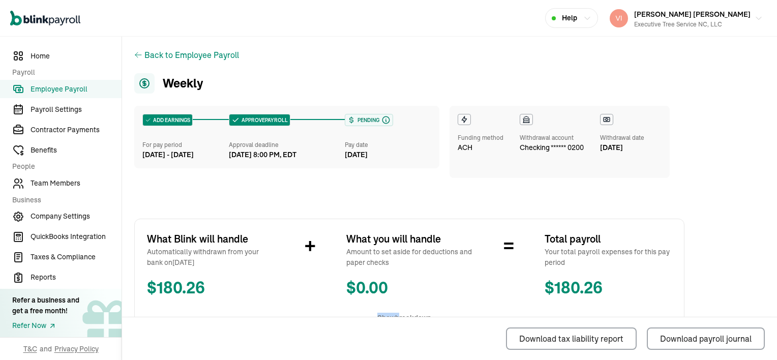
click at [126, 303] on div "Back to Employee Payroll Weekly ADD EARNINGS For pay period Sep 4 - Sep 10, 202…" at bounding box center [409, 361] width 574 height 649
click at [207, 55] on div "Back to Employee Payroll" at bounding box center [191, 55] width 95 height 12
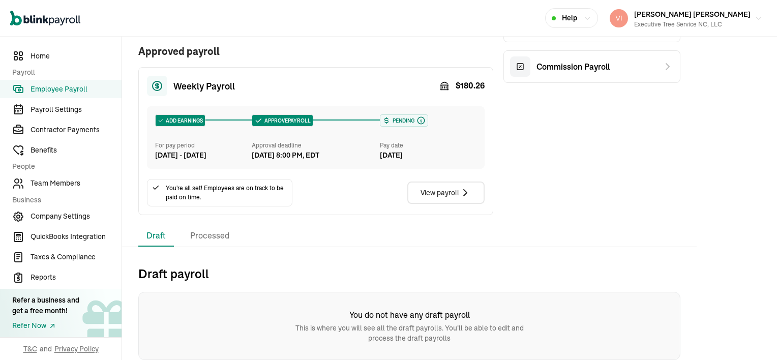
scroll to position [125, 0]
click at [441, 192] on div "View payroll" at bounding box center [445, 193] width 51 height 12
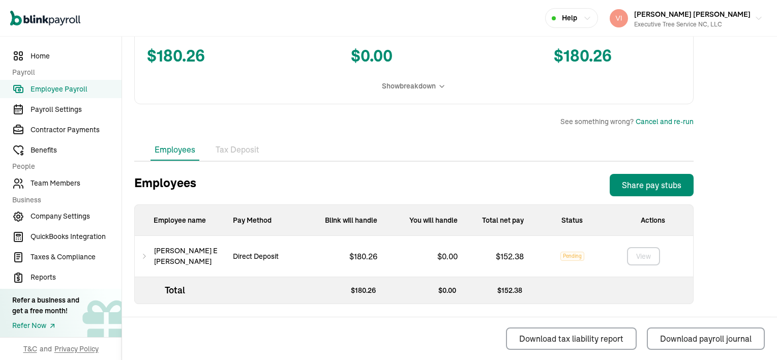
scroll to position [234, 0]
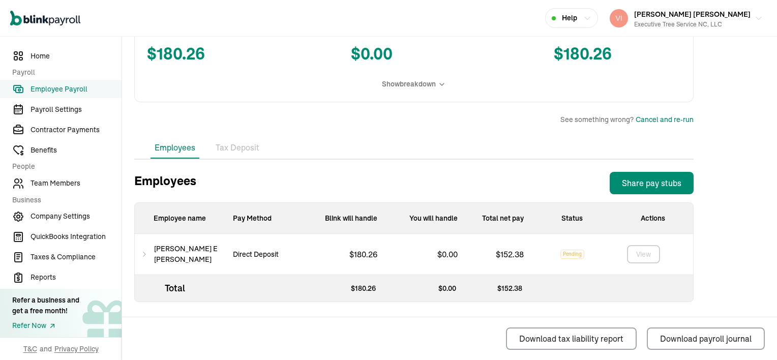
click at [146, 254] on icon at bounding box center [144, 254] width 7 height 12
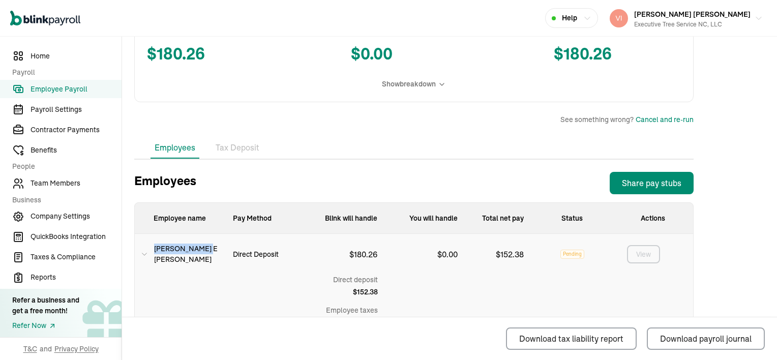
click at [146, 254] on icon at bounding box center [144, 254] width 7 height 12
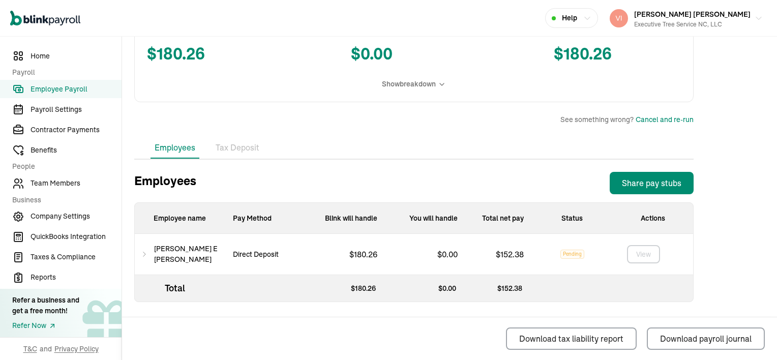
click at [146, 254] on icon at bounding box center [144, 254] width 7 height 12
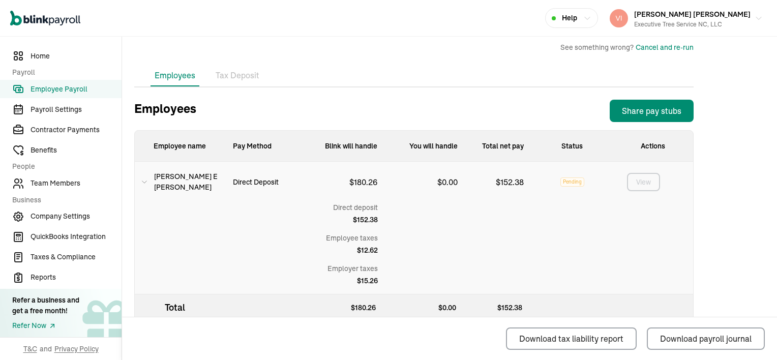
scroll to position [325, 0]
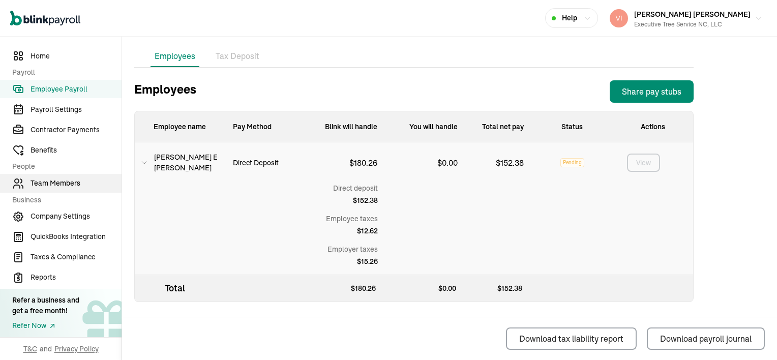
click at [46, 182] on span "Team Members" at bounding box center [76, 183] width 91 height 11
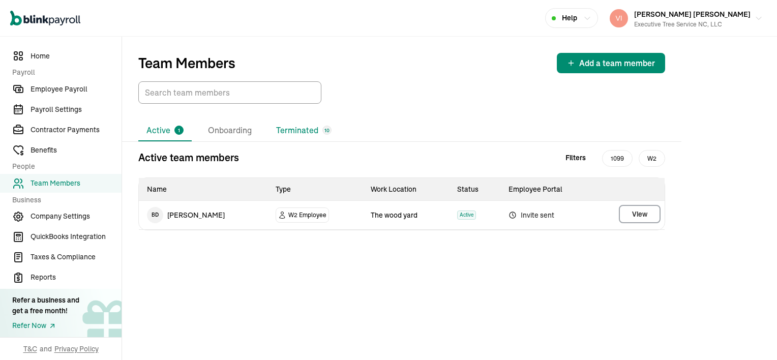
click at [297, 134] on li "Terminated 10" at bounding box center [304, 130] width 72 height 21
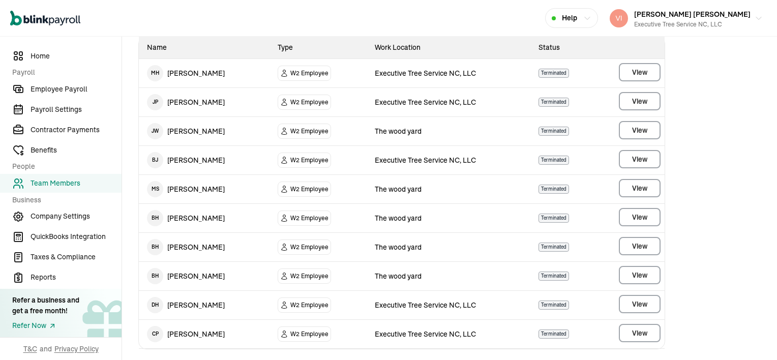
scroll to position [153, 0]
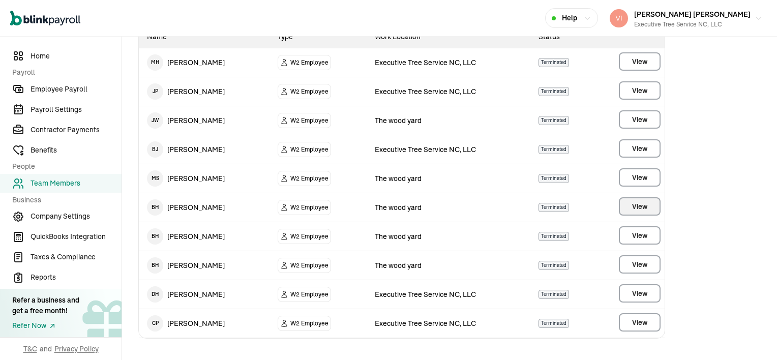
click at [637, 205] on span "View" at bounding box center [639, 206] width 15 height 10
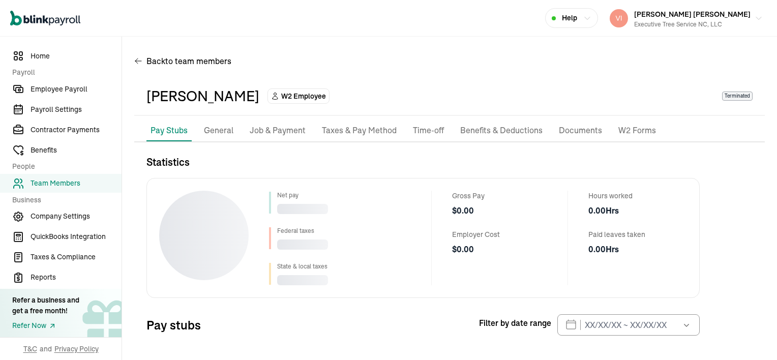
scroll to position [46, 0]
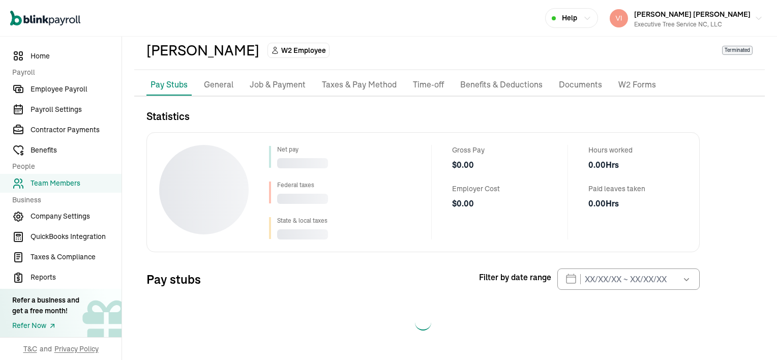
select select "2025"
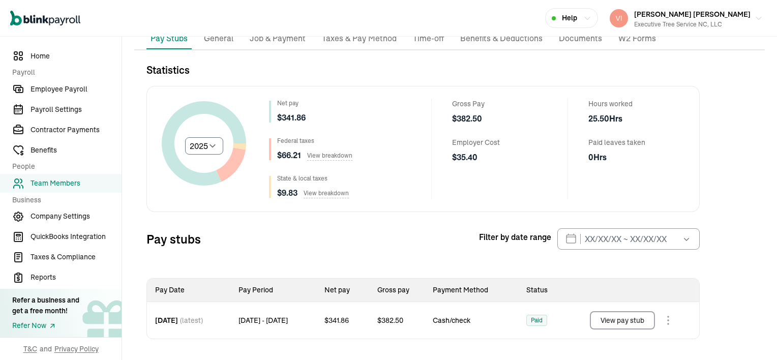
scroll to position [0, 0]
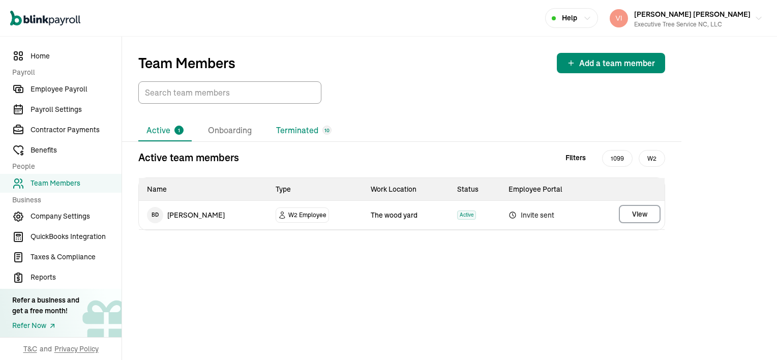
click at [307, 130] on li "Terminated 10" at bounding box center [304, 130] width 72 height 21
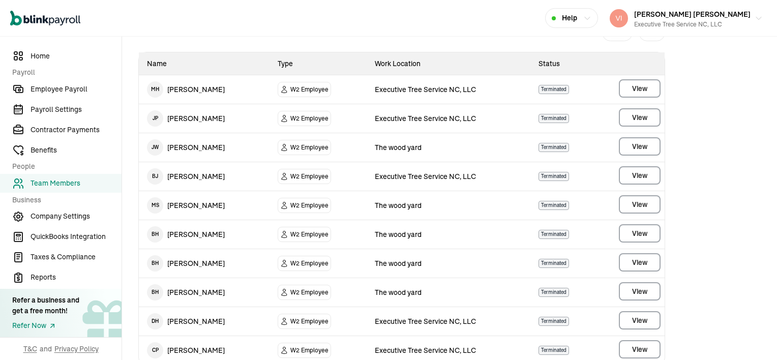
scroll to position [162, 0]
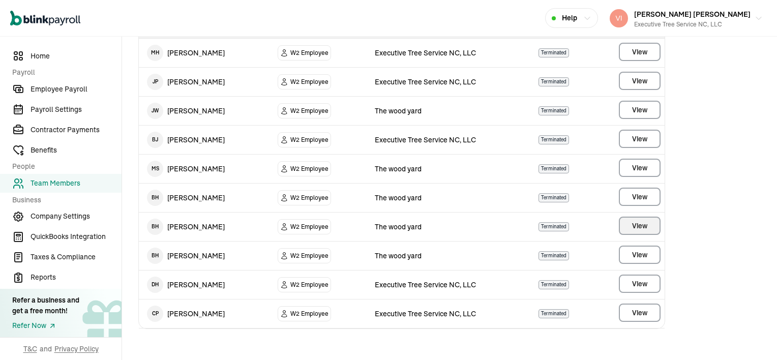
click at [642, 223] on main "Team Members Add a team member Active 1 Onboarding Terminated 10 Terminated tea…" at bounding box center [449, 117] width 655 height 487
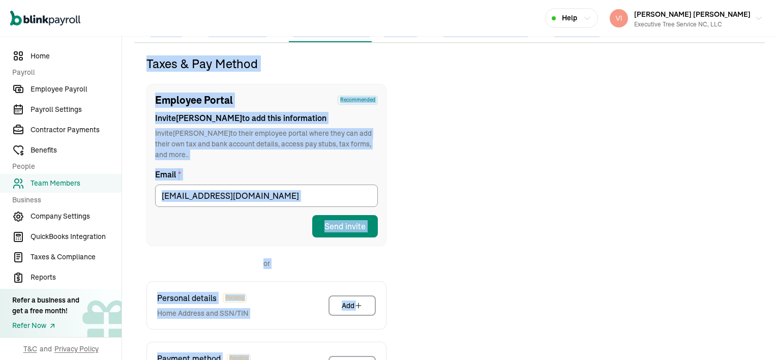
scroll to position [120, 0]
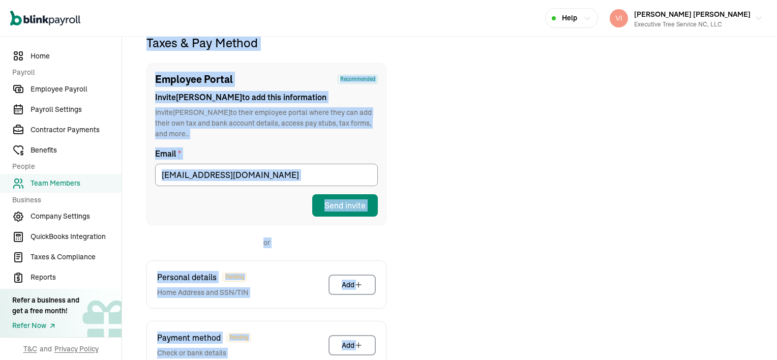
click at [642, 223] on div "Taxes & Pay Method Employee Portal Recommended Invite Brandon to add this infor…" at bounding box center [449, 255] width 630 height 440
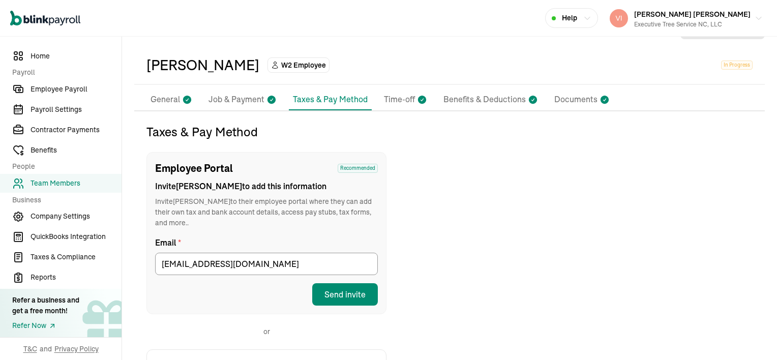
scroll to position [0, 0]
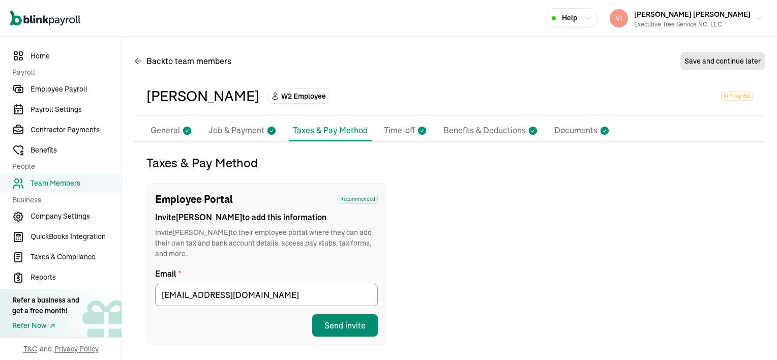
click at [582, 129] on p "Documents" at bounding box center [575, 130] width 43 height 13
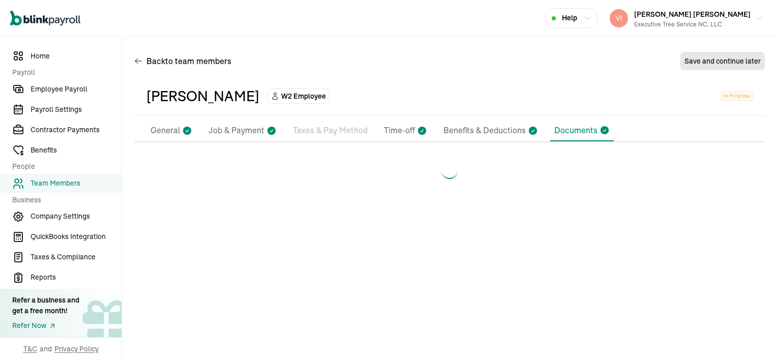
drag, startPoint x: 582, startPoint y: 129, endPoint x: 530, endPoint y: 167, distance: 64.4
click at [530, 167] on div at bounding box center [449, 171] width 630 height 33
click at [476, 133] on p "Benefits & Deductions" at bounding box center [484, 130] width 82 height 13
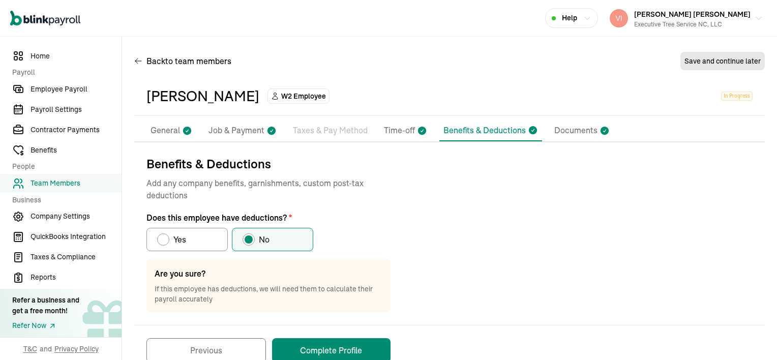
click at [338, 132] on p "Taxes & Pay Method" at bounding box center [330, 130] width 75 height 13
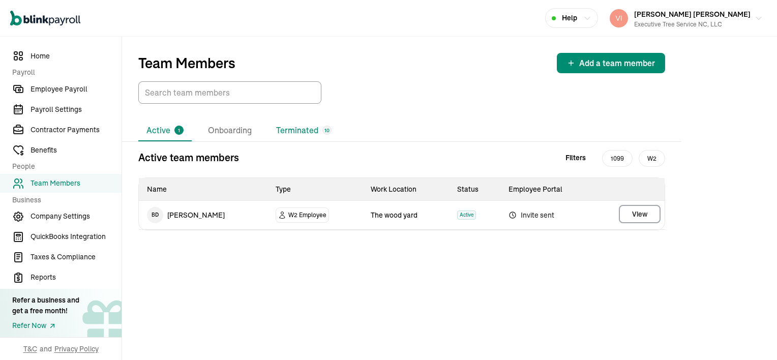
click at [301, 127] on li "Terminated 10" at bounding box center [304, 130] width 72 height 21
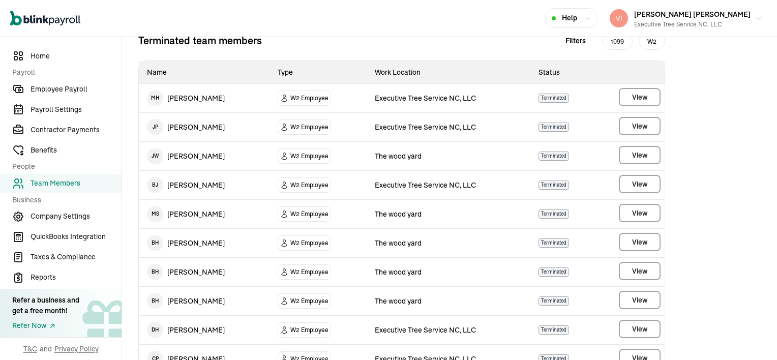
scroll to position [162, 0]
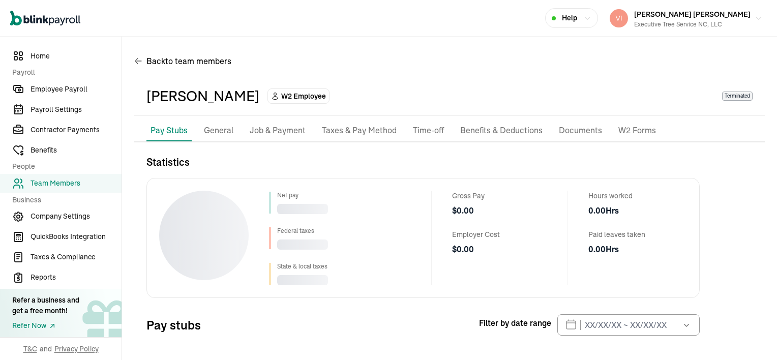
scroll to position [46, 0]
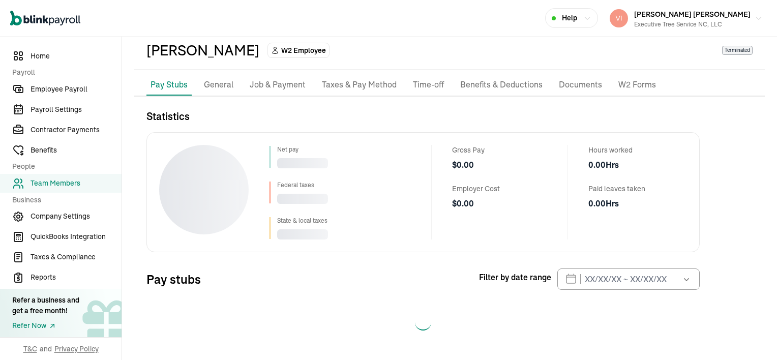
select select "2025"
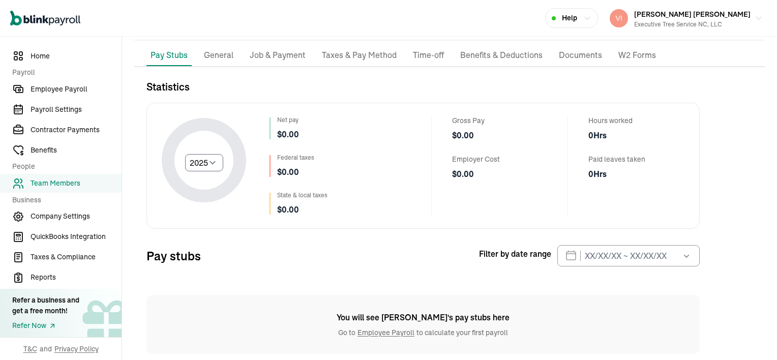
scroll to position [90, 0]
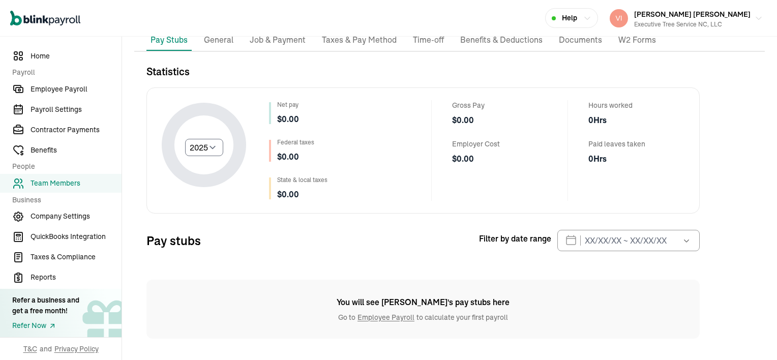
click at [223, 41] on p "General" at bounding box center [218, 40] width 29 height 13
click at [223, 41] on div "Back to team members Brandon Harris W2 Employee Terminated Pay Stubs General Jo…" at bounding box center [449, 153] width 655 height 415
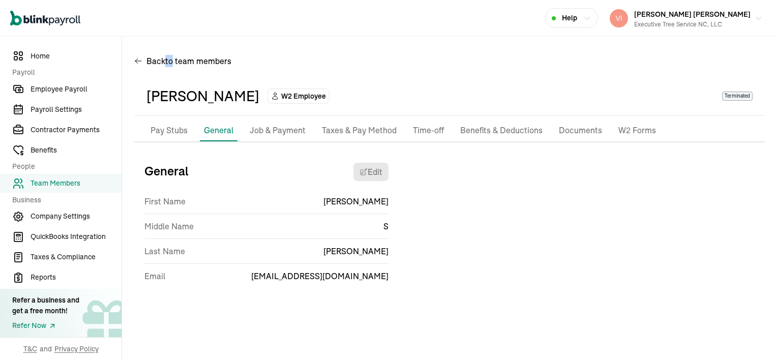
scroll to position [0, 0]
drag, startPoint x: 223, startPoint y: 41, endPoint x: 301, endPoint y: 130, distance: 117.8
click at [301, 130] on p "Job & Payment" at bounding box center [278, 130] width 56 height 13
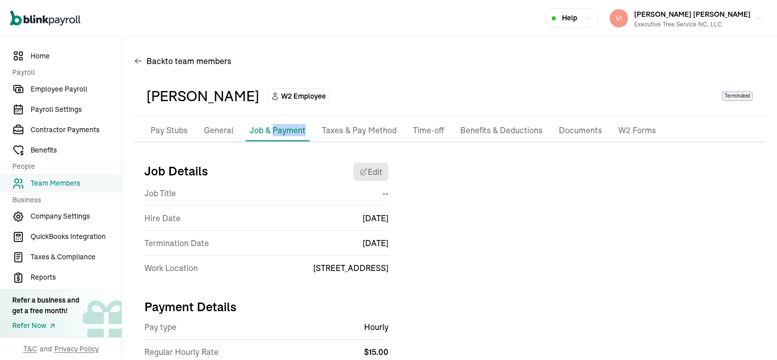
drag, startPoint x: 301, startPoint y: 130, endPoint x: 344, endPoint y: 134, distance: 42.9
click at [344, 134] on p "Taxes & Pay Method" at bounding box center [359, 130] width 75 height 13
click at [344, 134] on div "Pay Stubs General Job & Payment Taxes & Pay Method Time-off Benefits & Deductio…" at bounding box center [449, 247] width 630 height 254
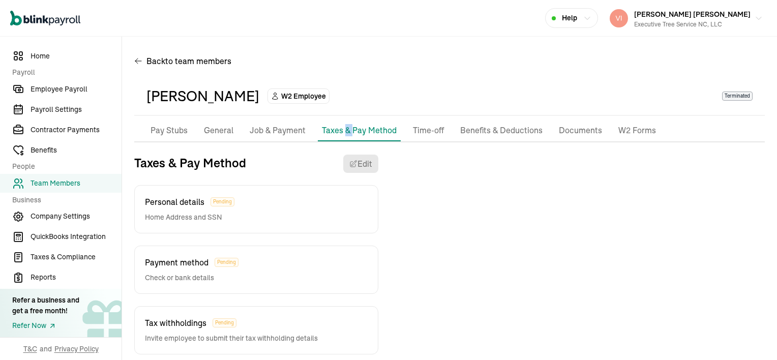
scroll to position [15, 0]
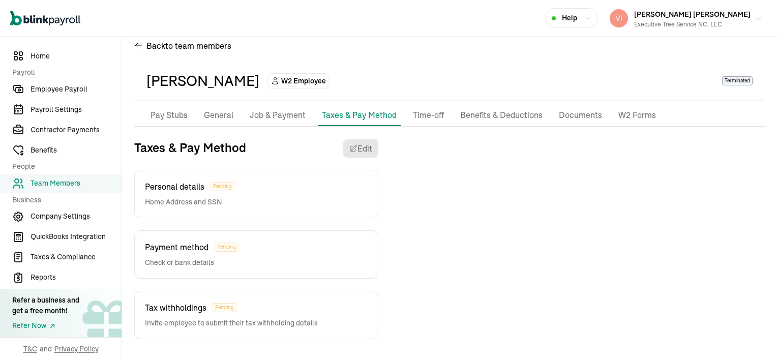
click at [488, 116] on p "Benefits & Deductions" at bounding box center [501, 115] width 82 height 13
click at [488, 116] on div "Brandon Harris W2 Employee Terminated Pay Stubs General Job & Payment Taxes & P…" at bounding box center [449, 205] width 630 height 287
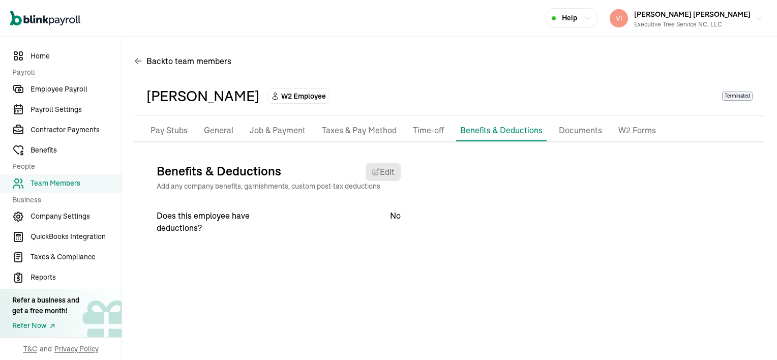
drag, startPoint x: 488, startPoint y: 116, endPoint x: 569, endPoint y: 133, distance: 82.6
click at [569, 133] on p "Documents" at bounding box center [580, 130] width 43 height 13
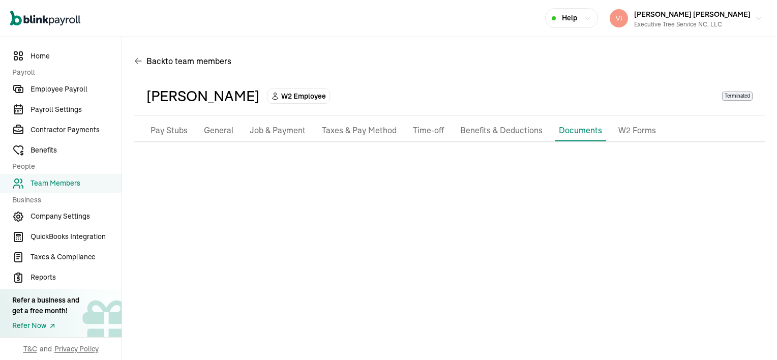
click at [630, 132] on p "W2 Forms" at bounding box center [637, 130] width 38 height 13
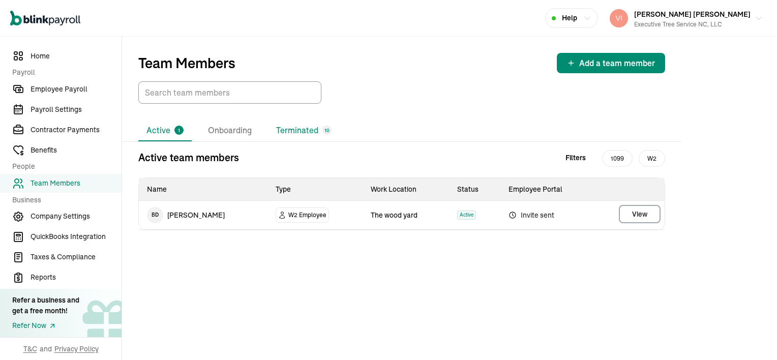
click at [309, 128] on li "Terminated 10" at bounding box center [304, 130] width 72 height 21
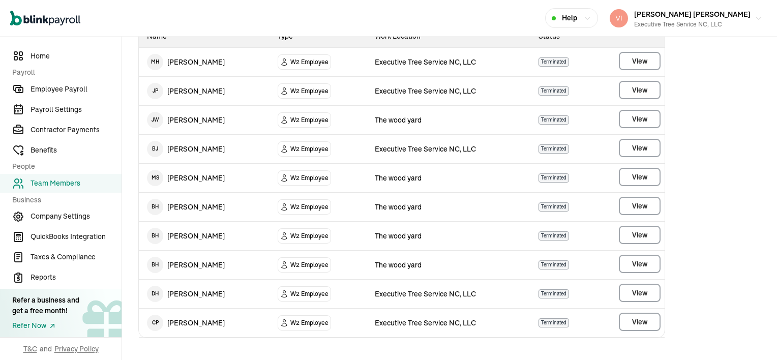
scroll to position [162, 0]
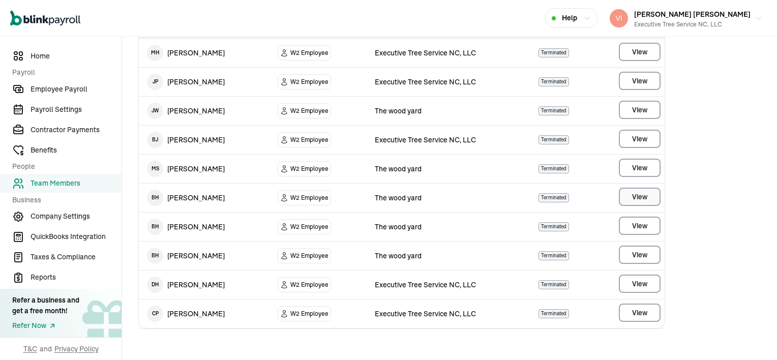
click at [644, 200] on main "Team Members Add a team member Active 1 Onboarding Terminated 10 Terminated tea…" at bounding box center [449, 117] width 655 height 487
select select "2025"
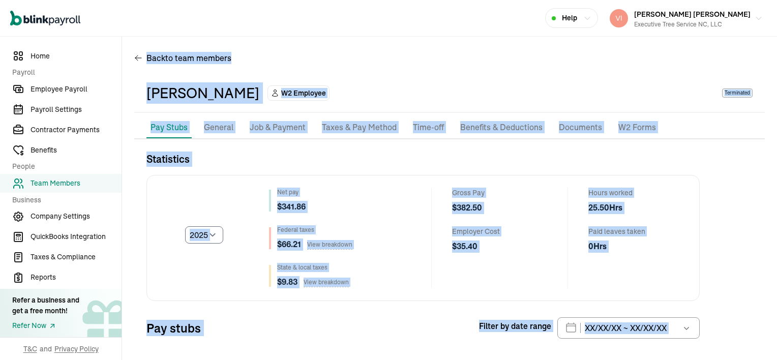
scroll to position [92, 0]
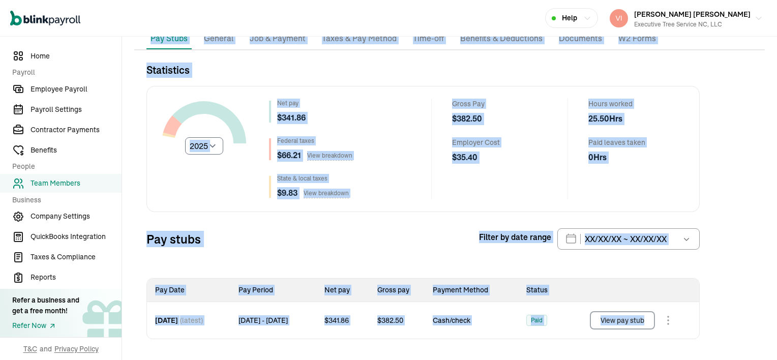
click at [445, 205] on div "Select year 2025 2024 2023 2022 2021 Net pay $ 341.86 Federal taxes $ 66.21 Vie…" at bounding box center [422, 149] width 553 height 126
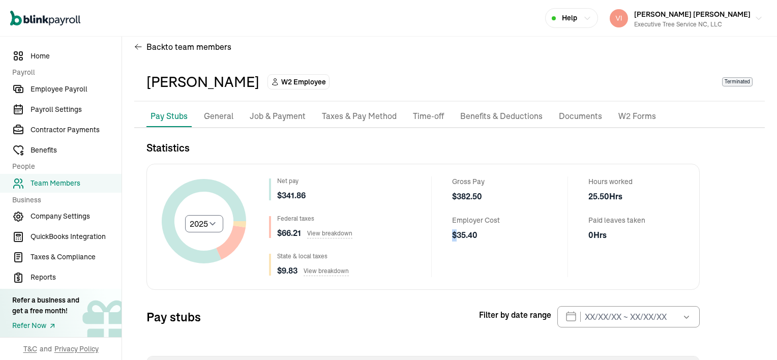
scroll to position [0, 0]
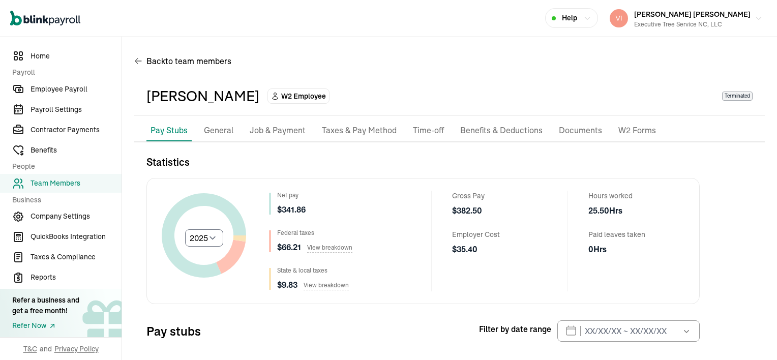
click at [214, 129] on p "General" at bounding box center [218, 130] width 29 height 13
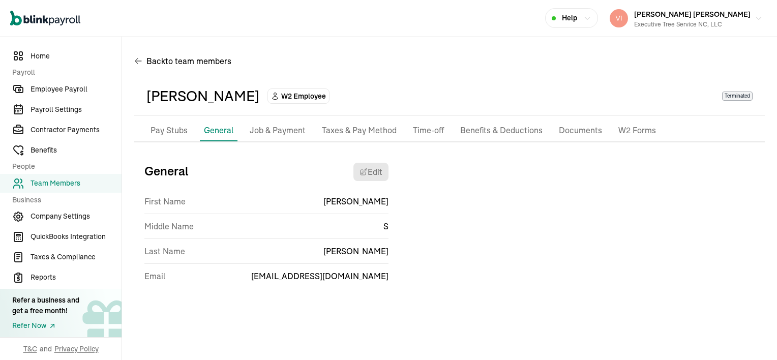
click at [289, 133] on p "Job & Payment" at bounding box center [278, 130] width 56 height 13
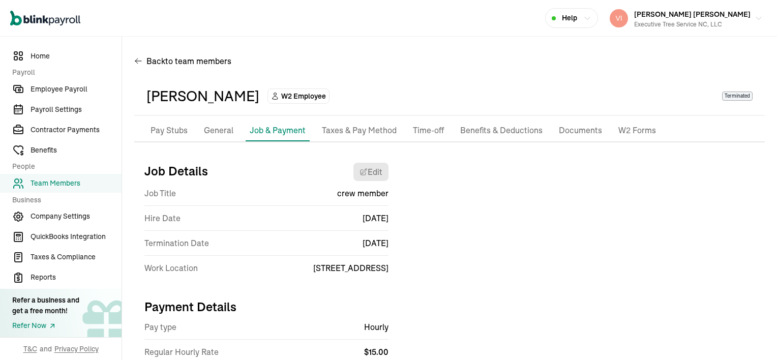
scroll to position [36, 0]
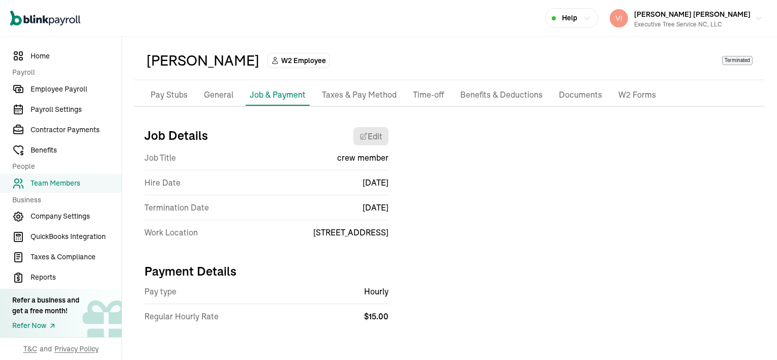
click at [337, 98] on p "Taxes & Pay Method" at bounding box center [359, 94] width 75 height 13
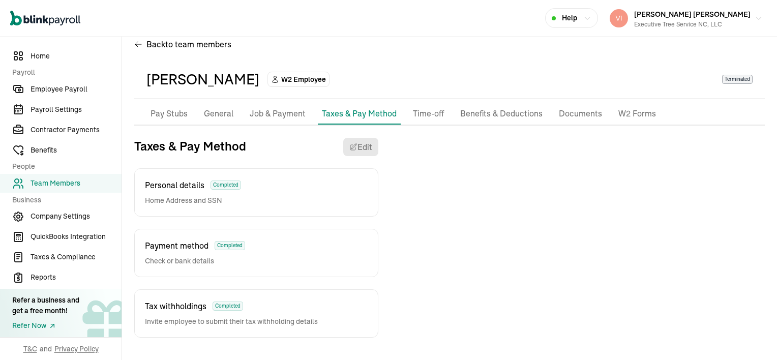
scroll to position [15, 0]
click at [503, 118] on p "Benefits & Deductions" at bounding box center [501, 115] width 82 height 13
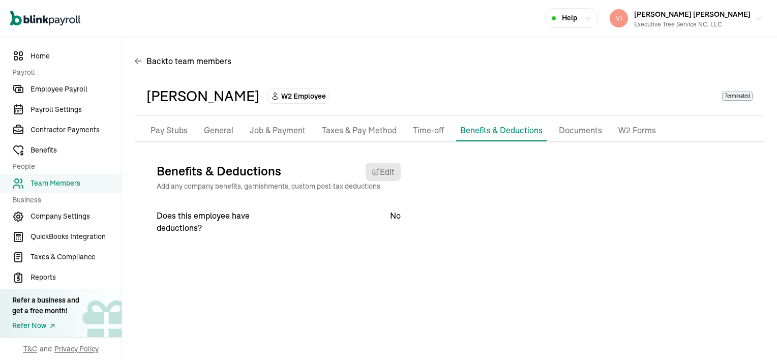
scroll to position [0, 0]
click at [576, 132] on p "Documents" at bounding box center [580, 130] width 43 height 13
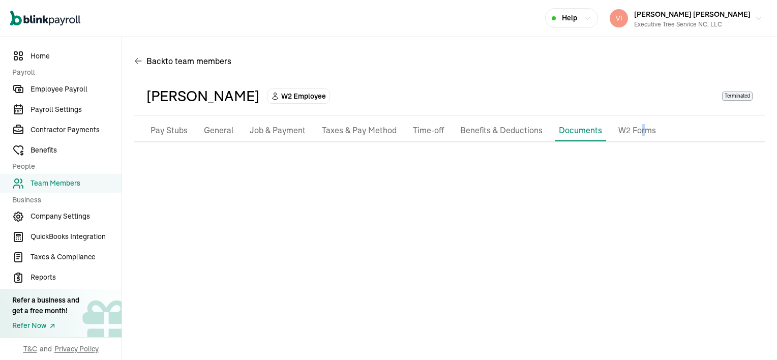
drag, startPoint x: 576, startPoint y: 132, endPoint x: 636, endPoint y: 132, distance: 60.0
click at [636, 132] on p "W2 Forms" at bounding box center [637, 130] width 38 height 13
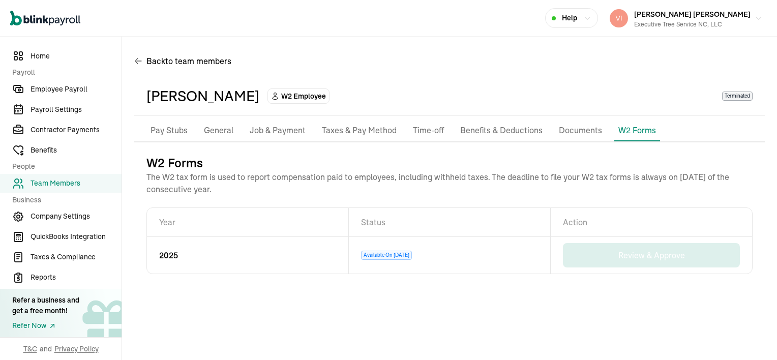
click at [489, 297] on main "Back to team members Brandon Harris W2 Employee Terminated Pay Stubs General Jo…" at bounding box center [449, 198] width 655 height 323
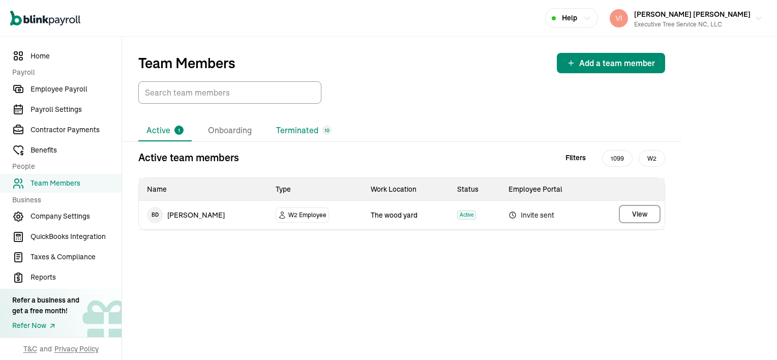
click at [299, 128] on li "Terminated 10" at bounding box center [304, 130] width 72 height 21
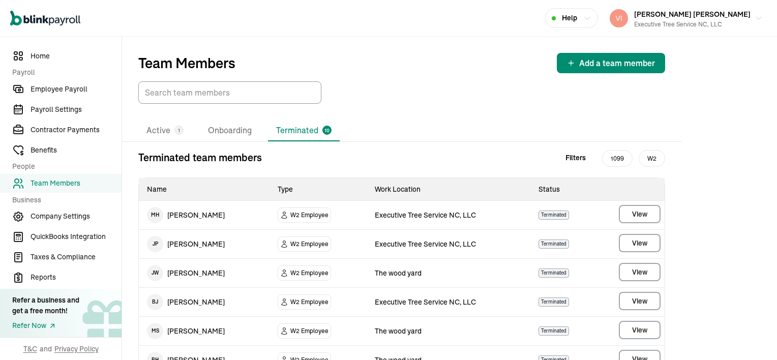
click at [299, 128] on li "Terminated 10" at bounding box center [304, 130] width 72 height 21
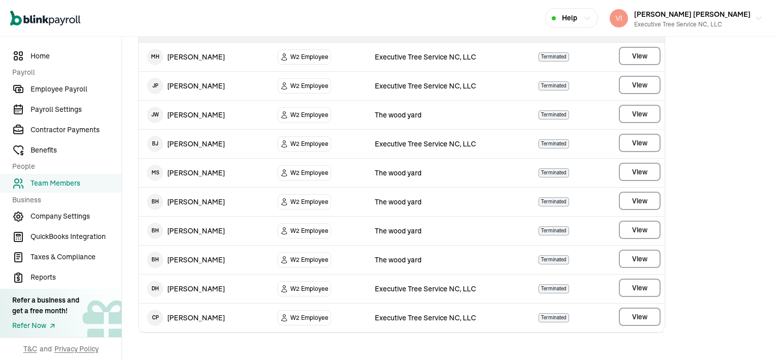
scroll to position [162, 0]
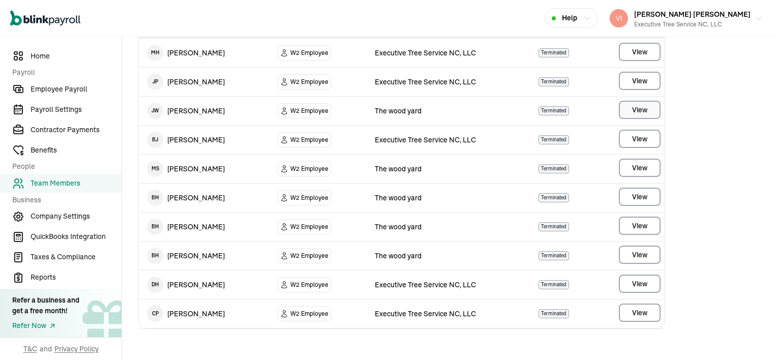
click at [639, 114] on main "Team Members Add a team member Active 1 Onboarding Terminated 10 Terminated tea…" at bounding box center [449, 117] width 655 height 487
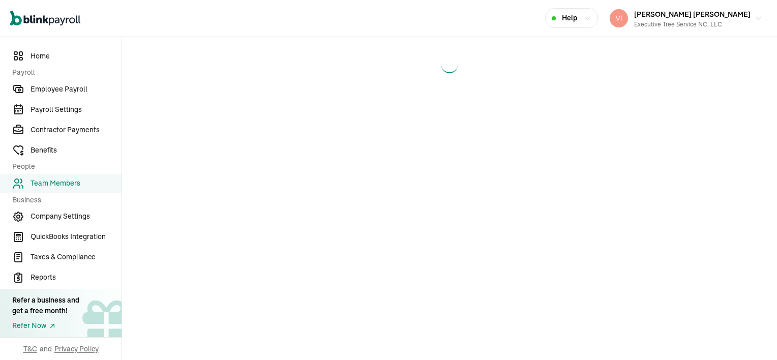
click at [639, 114] on main at bounding box center [449, 198] width 655 height 323
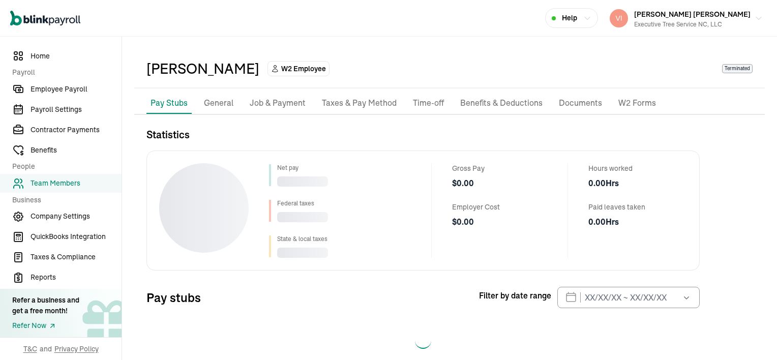
scroll to position [46, 0]
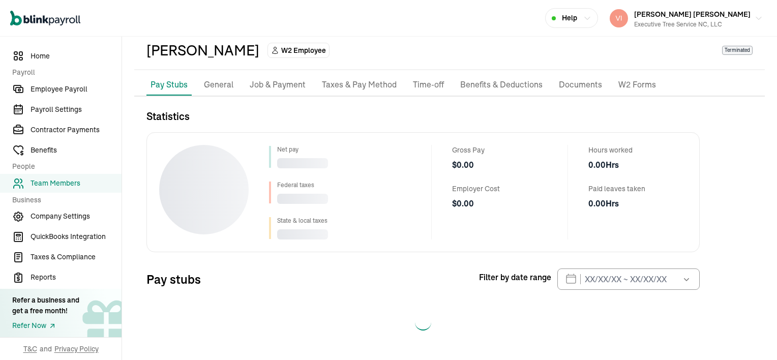
select select "2025"
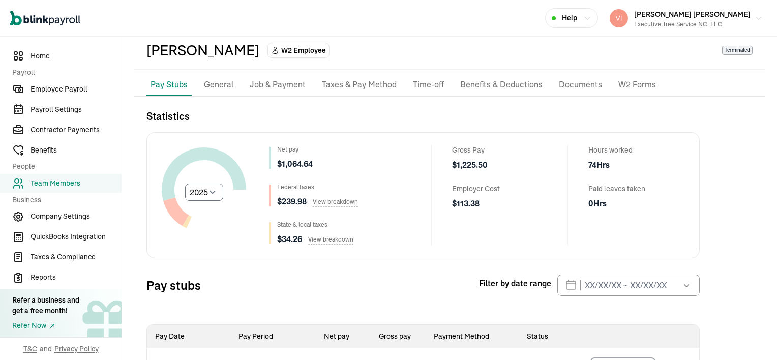
click at [447, 231] on div "Gross Pay $ 1,225.50 Employer Cost $ 113.38" at bounding box center [491, 195] width 120 height 101
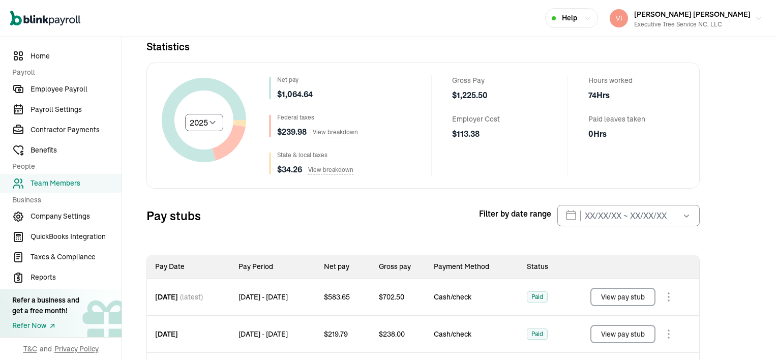
scroll to position [166, 0]
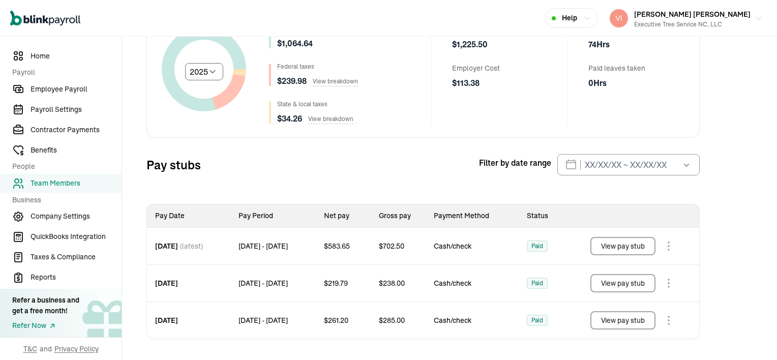
click at [625, 245] on button "View pay stub" at bounding box center [622, 246] width 65 height 18
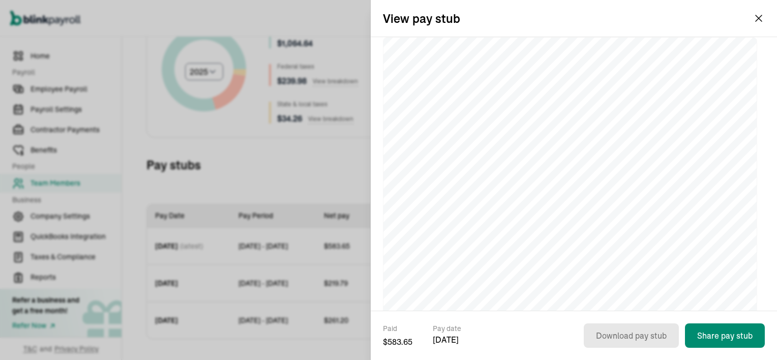
scroll to position [0, 0]
click at [757, 18] on button "Vincent Wilson Vincent Wilson Executive Tree Service NC, LLC" at bounding box center [685, 18] width 161 height 25
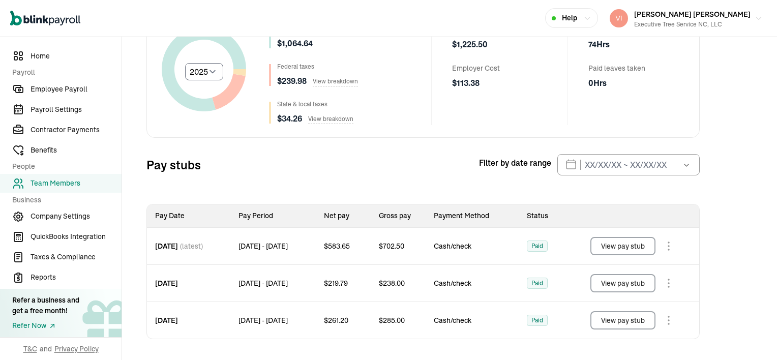
click at [649, 247] on button "View pay stub" at bounding box center [622, 246] width 65 height 18
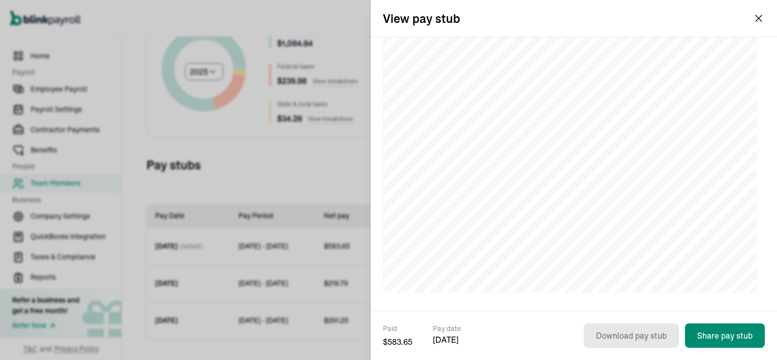
scroll to position [285, 0]
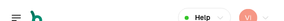
click at [284, 22] on div "Open main menu Help Vincent Wilson Vincent Wilson Executive Tree Service NC, LLC" at bounding box center [142, 18] width 284 height 37
select select "2025"
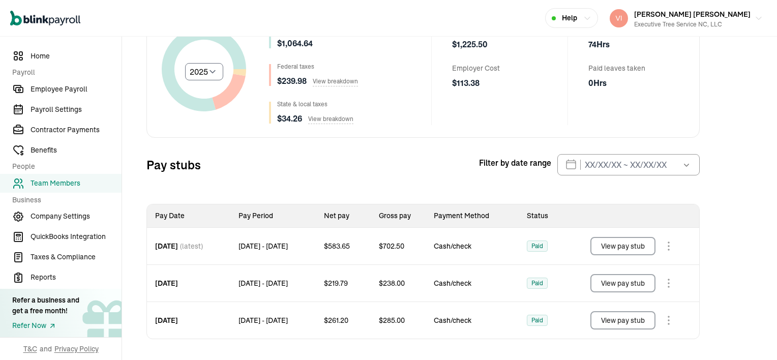
click at [628, 284] on button "View pay stub" at bounding box center [622, 283] width 65 height 18
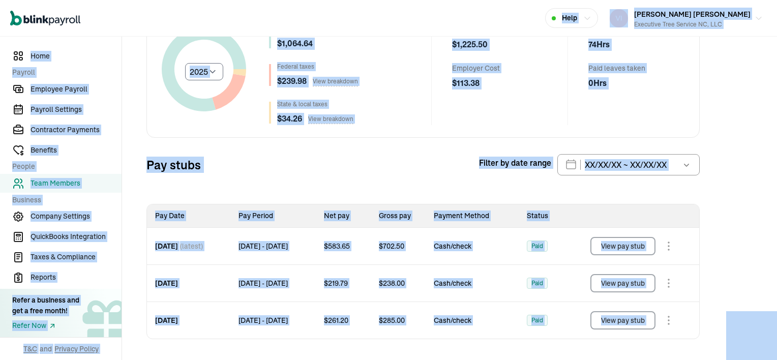
click at [619, 319] on button "View pay stub" at bounding box center [622, 320] width 65 height 18
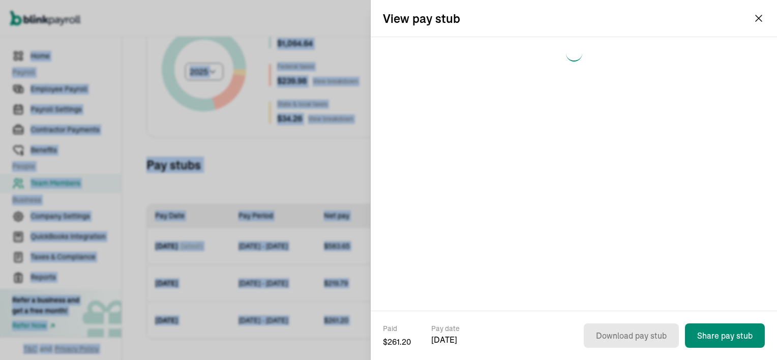
click at [619, 319] on div "Paid $ 261.20 Pay date May 23, 2025 Download pay stub Share pay stub" at bounding box center [574, 335] width 406 height 49
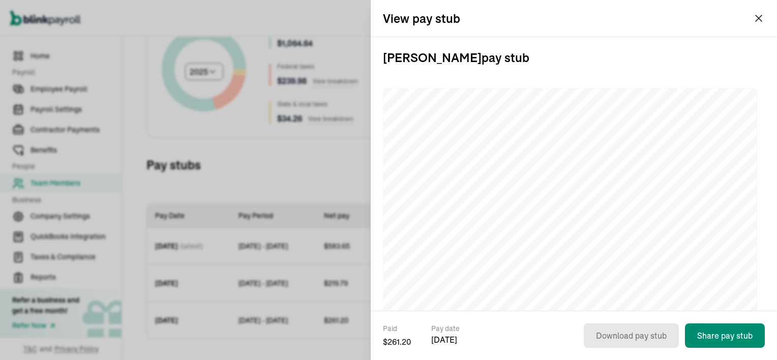
click at [758, 18] on div "Open main menu Help Vincent Wilson Vincent Wilson Executive Tree Service NC, LLC" at bounding box center [388, 18] width 777 height 37
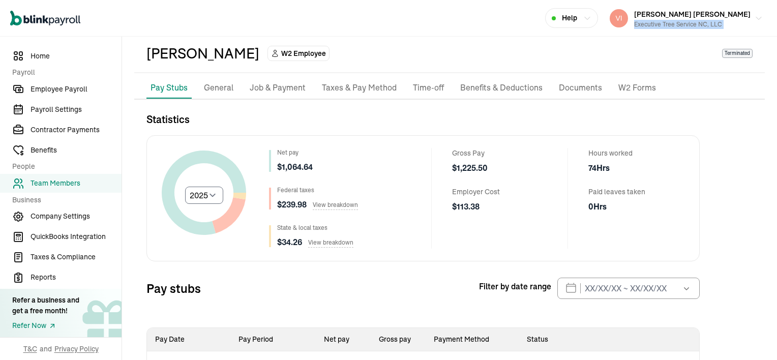
scroll to position [0, 0]
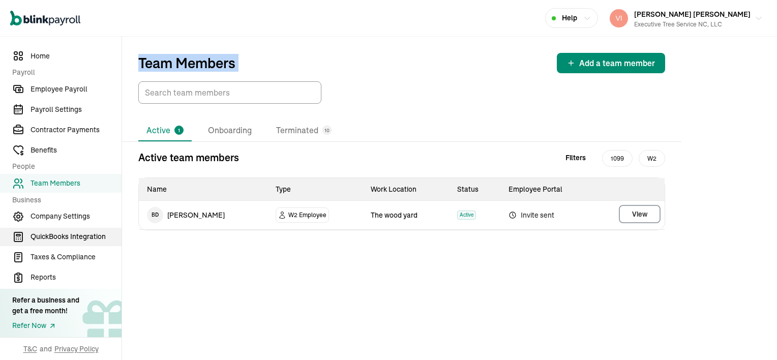
click at [57, 234] on span "QuickBooks Integration" at bounding box center [76, 236] width 91 height 11
